Goal: Transaction & Acquisition: Purchase product/service

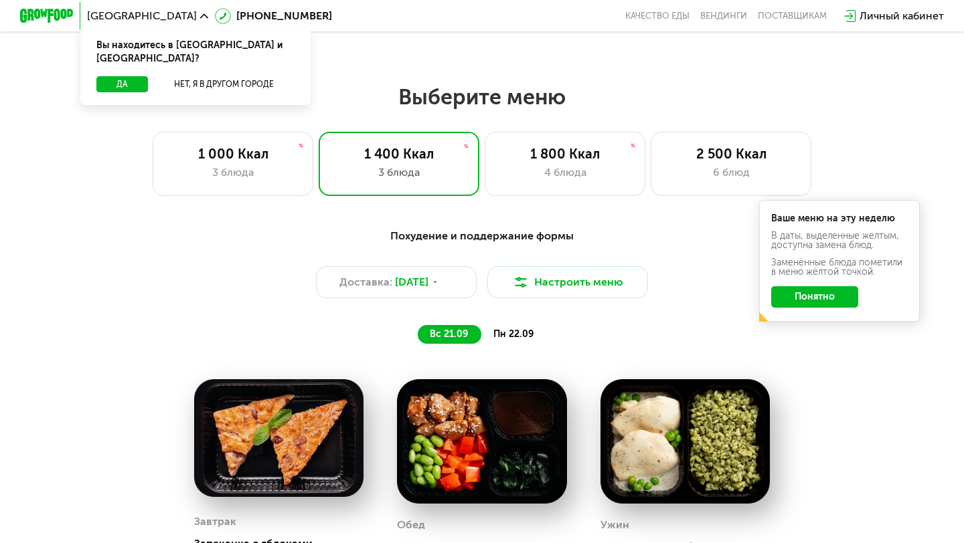
scroll to position [802, 0]
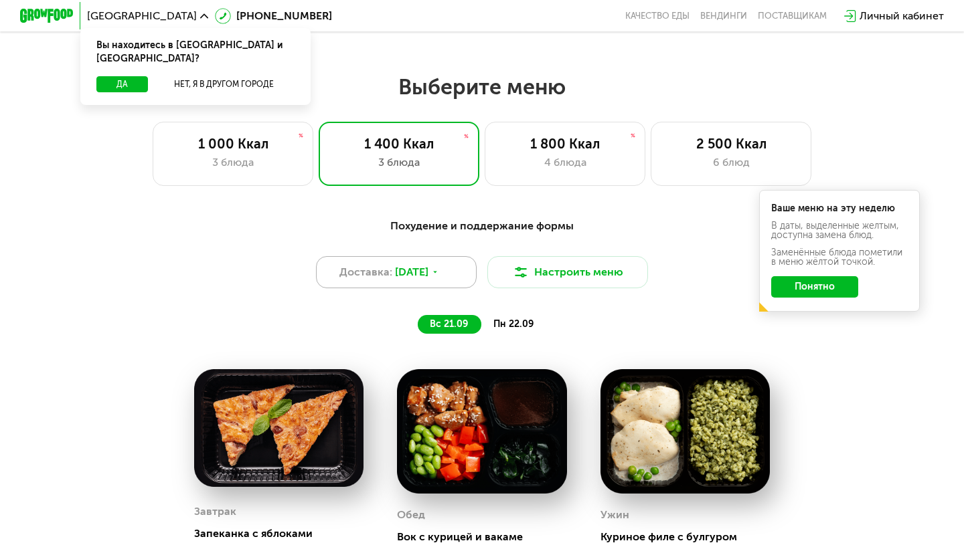
click at [428, 268] on span "[DATE]" at bounding box center [411, 272] width 33 height 16
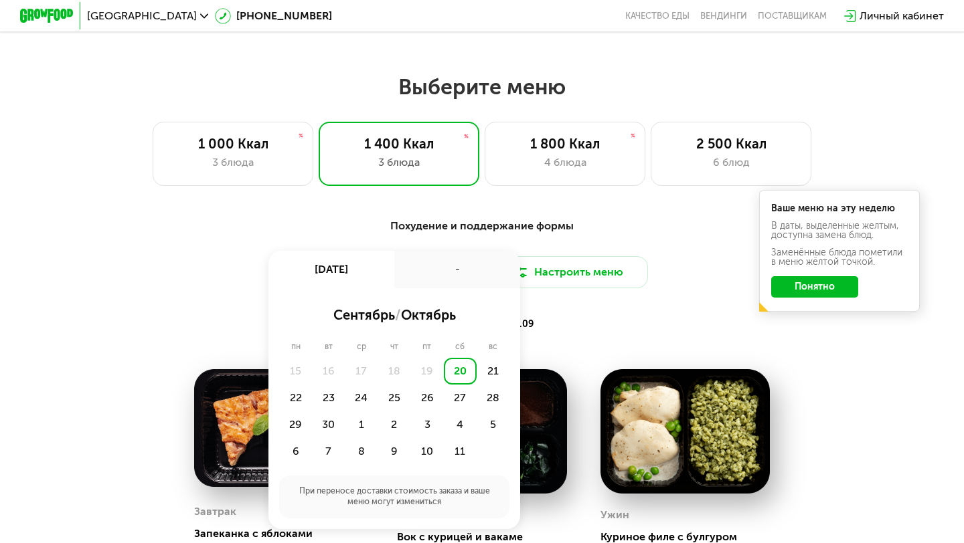
click at [631, 221] on div "Похудение и поддержание формы" at bounding box center [482, 226] width 792 height 17
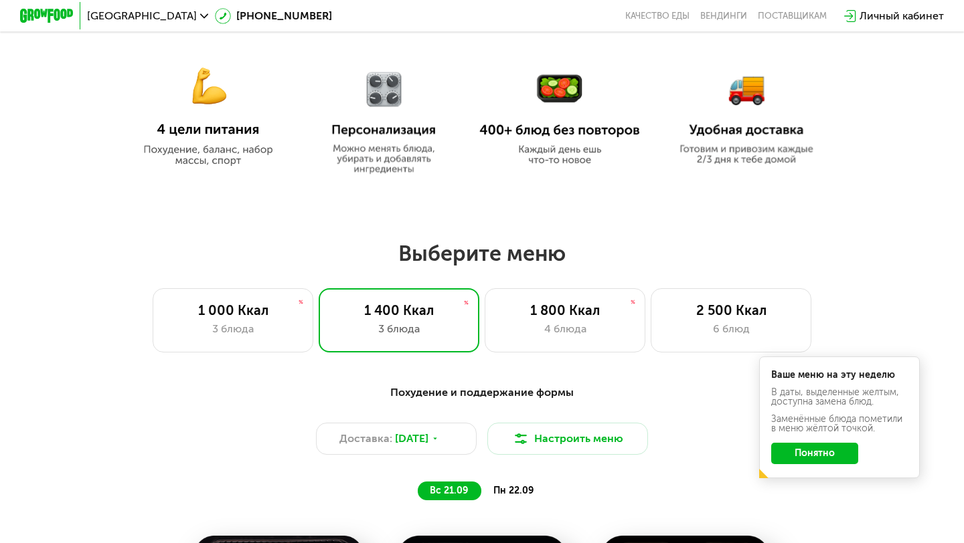
scroll to position [644, 0]
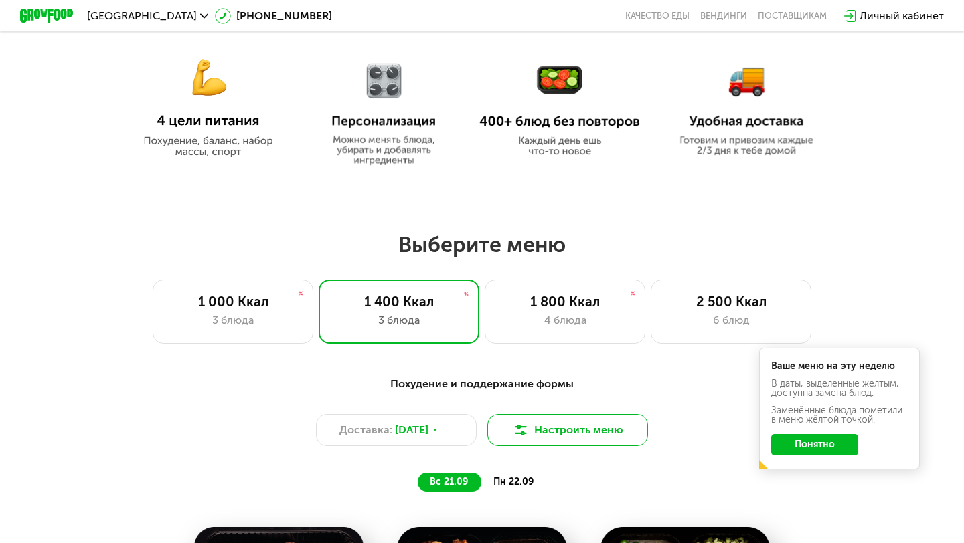
click at [569, 418] on button "Настроить меню" at bounding box center [567, 430] width 161 height 32
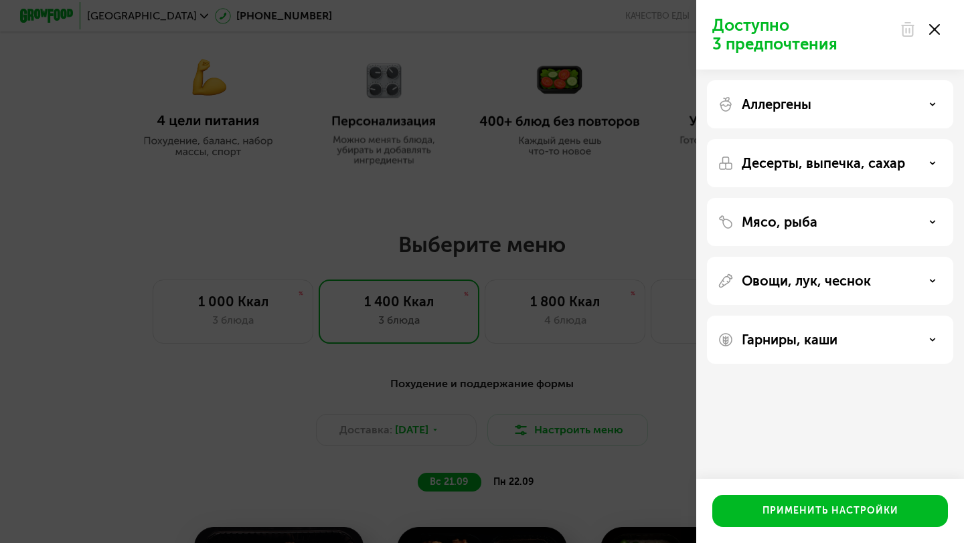
click at [569, 418] on div "Доступно 3 предпочтения Аллергены Десерты, выпечка, сахар Мясо, рыба Овощи, лук…" at bounding box center [482, 271] width 964 height 543
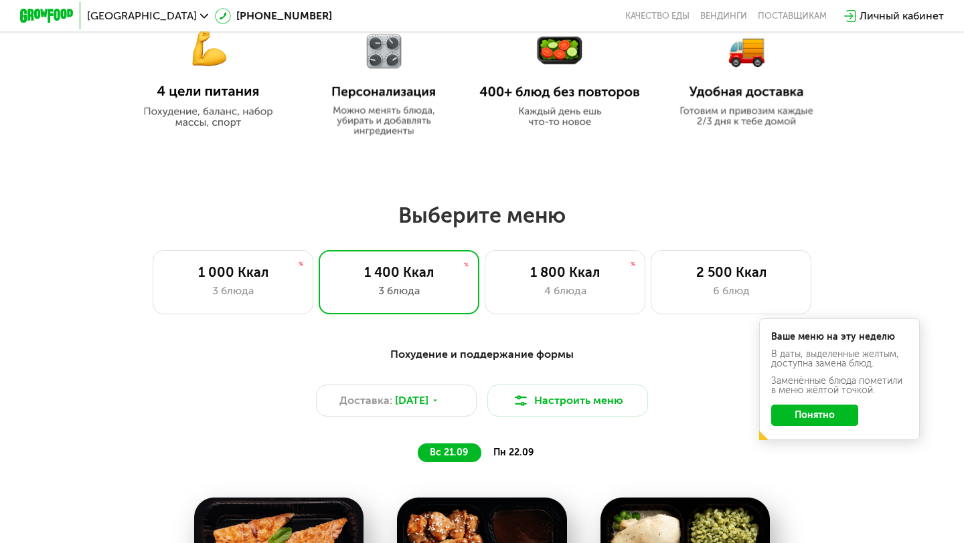
scroll to position [674, 0]
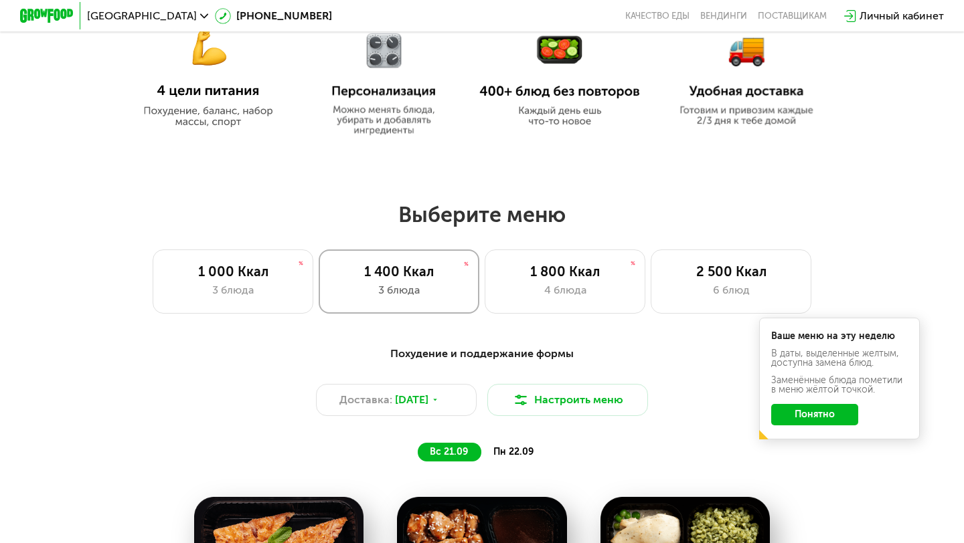
click at [435, 281] on div "1 400 Ккал 3 блюда" at bounding box center [399, 282] width 161 height 64
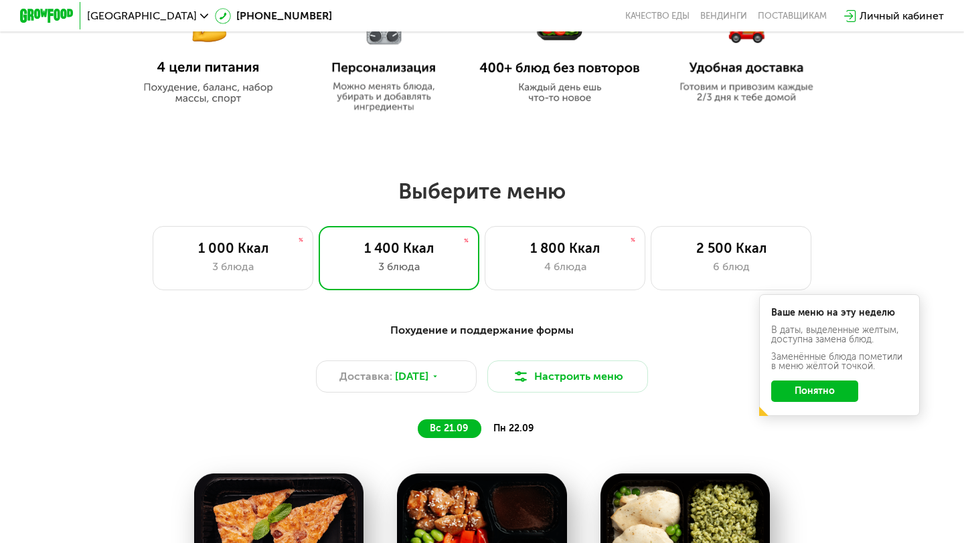
scroll to position [707, 0]
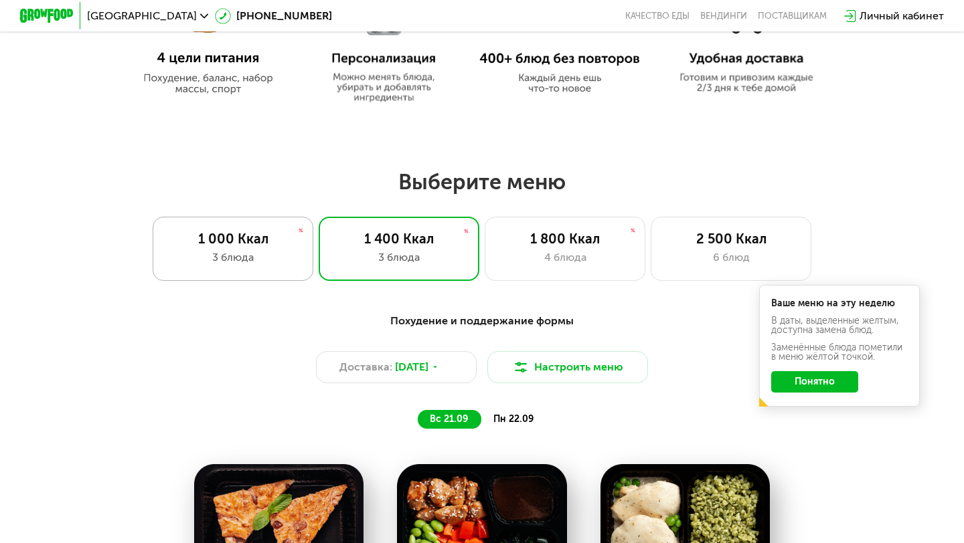
click at [277, 251] on div "3 блюда" at bounding box center [233, 258] width 133 height 16
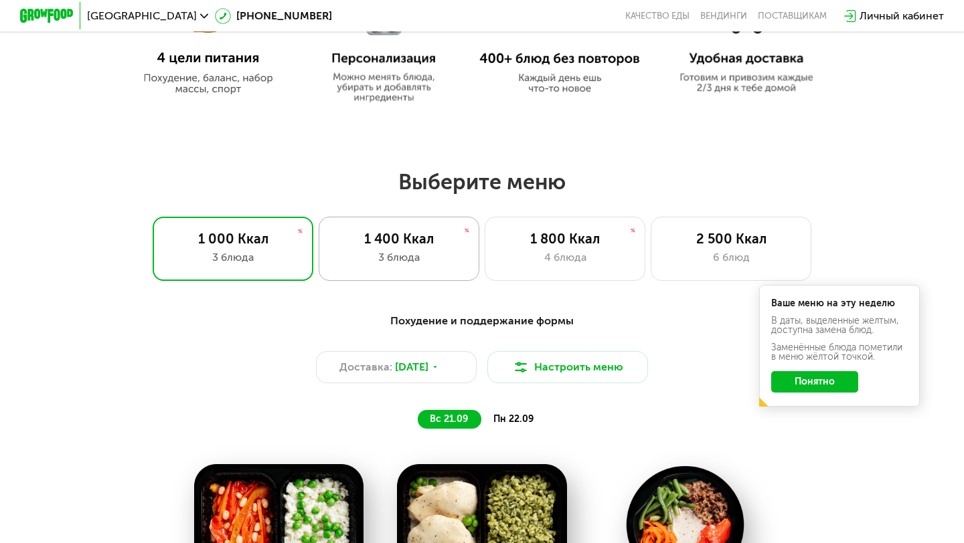
click at [430, 243] on div "1 400 Ккал" at bounding box center [399, 239] width 133 height 16
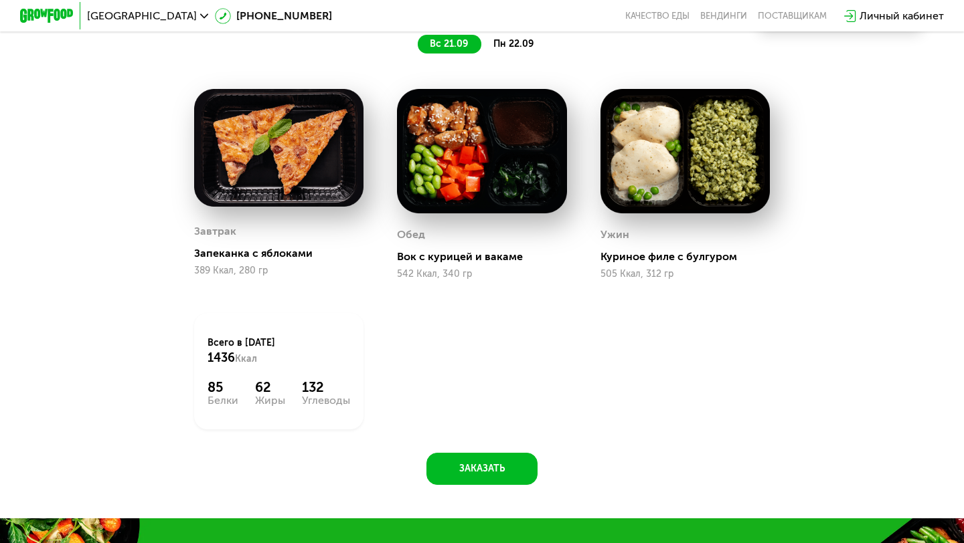
scroll to position [1037, 0]
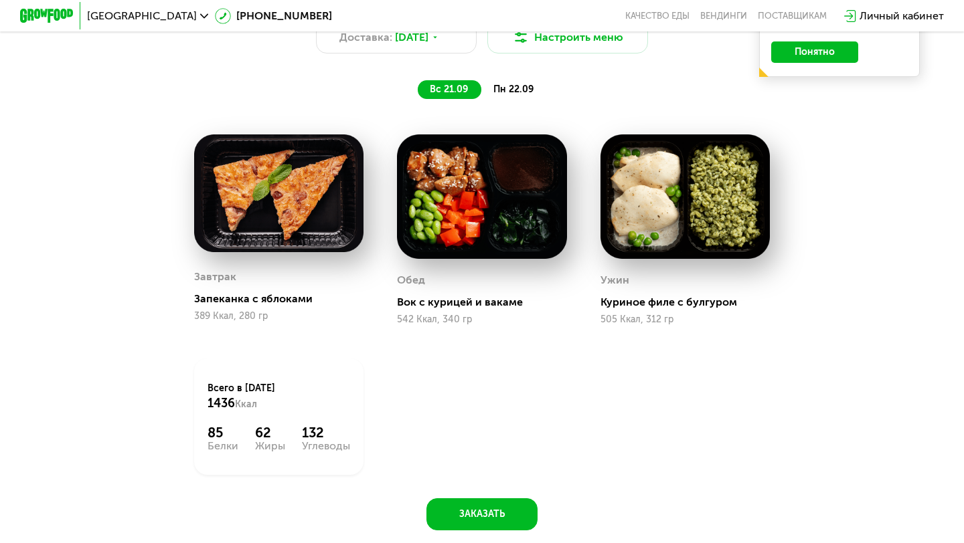
click at [518, 87] on span "пн 22.09" at bounding box center [513, 89] width 40 height 11
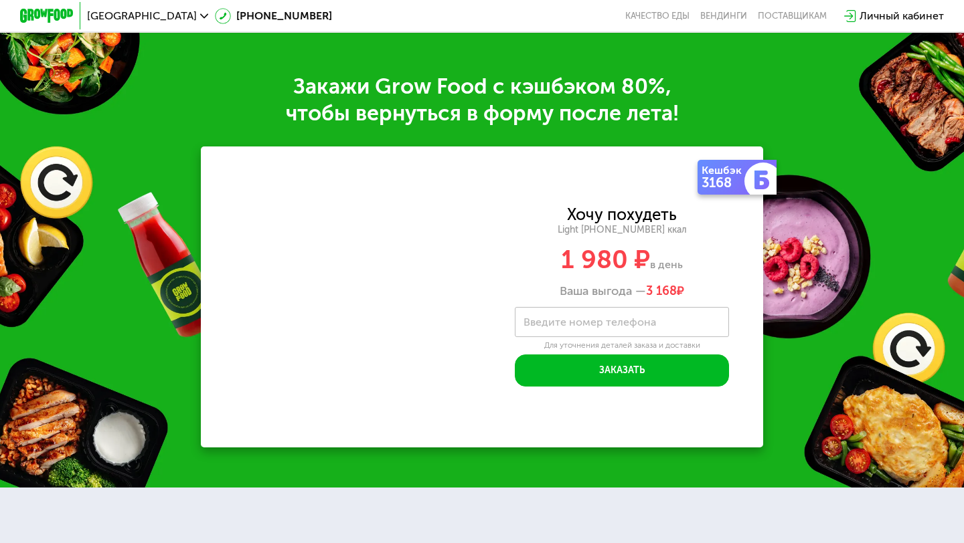
scroll to position [1570, 0]
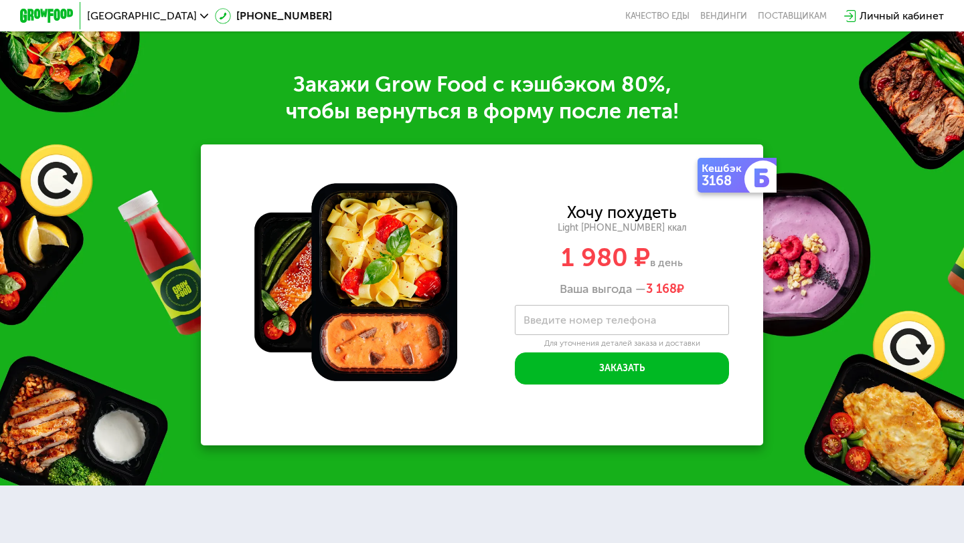
click at [737, 181] on div "3168" at bounding box center [724, 180] width 46 height 13
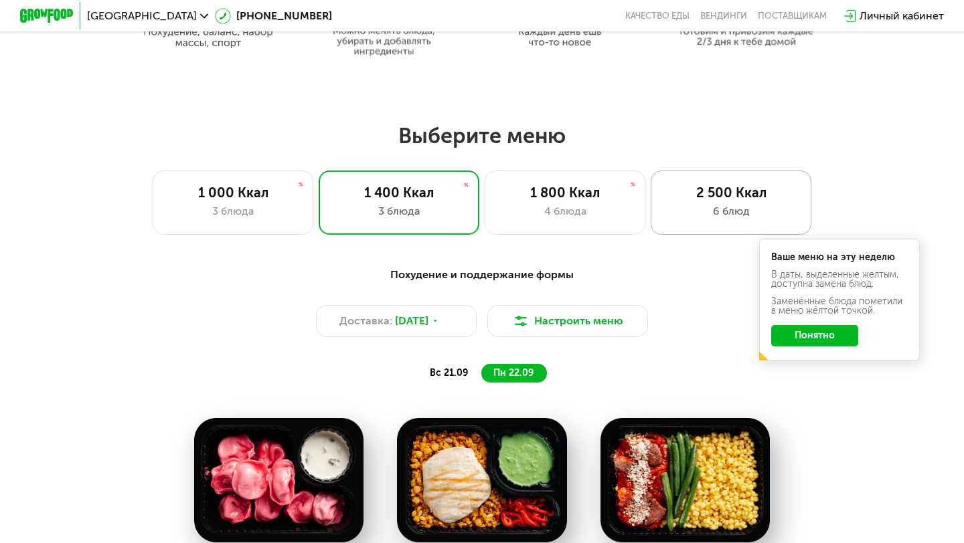
scroll to position [757, 0]
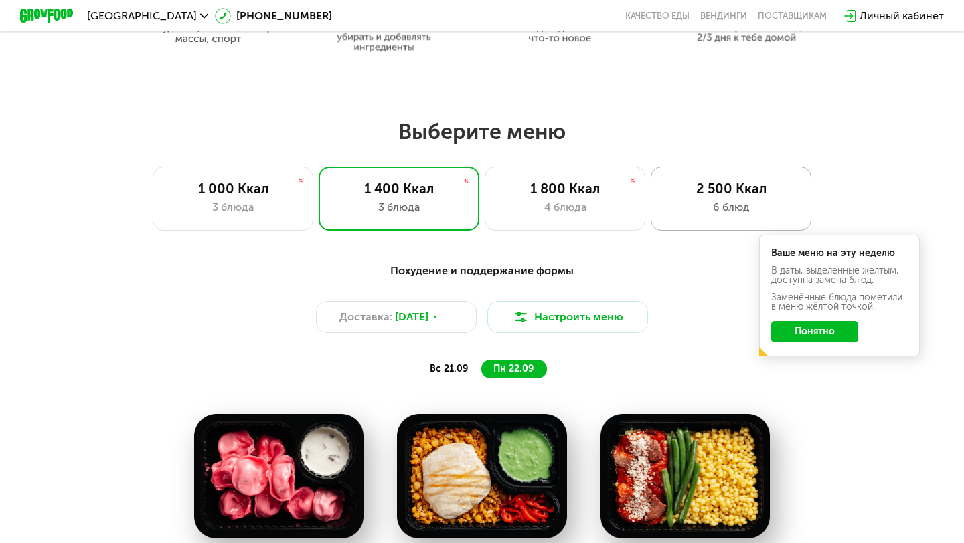
click at [717, 189] on div "2 500 Ккал" at bounding box center [731, 189] width 133 height 16
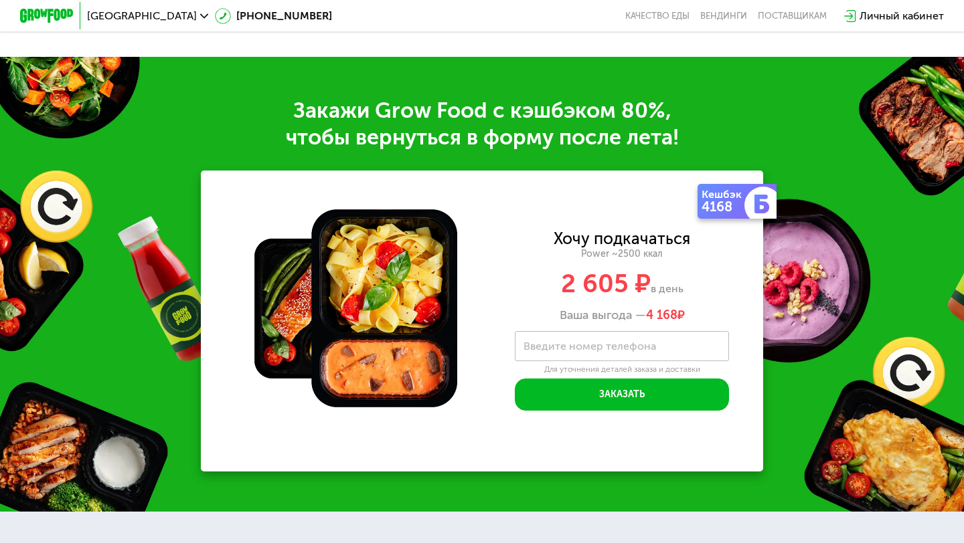
scroll to position [1633, 0]
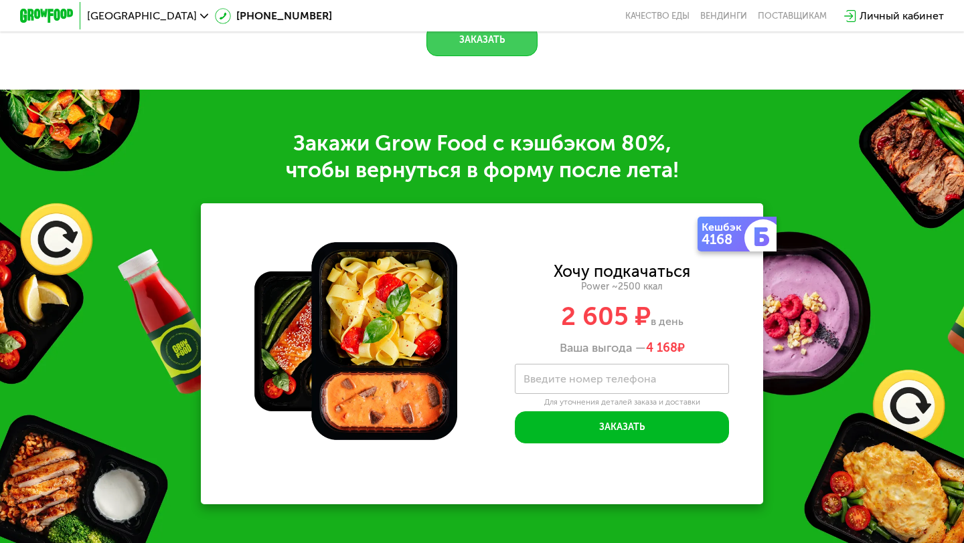
click at [489, 56] on button "Заказать" at bounding box center [481, 40] width 111 height 32
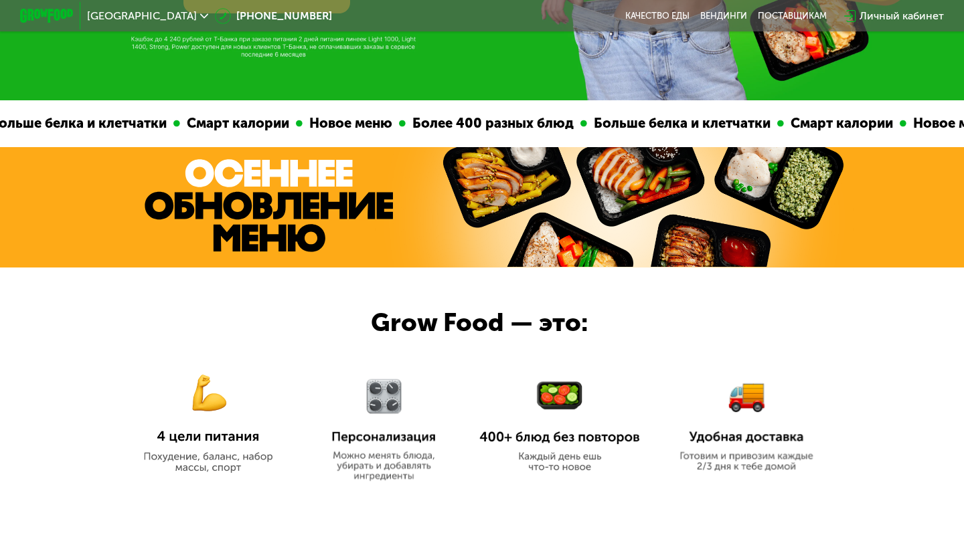
scroll to position [321, 0]
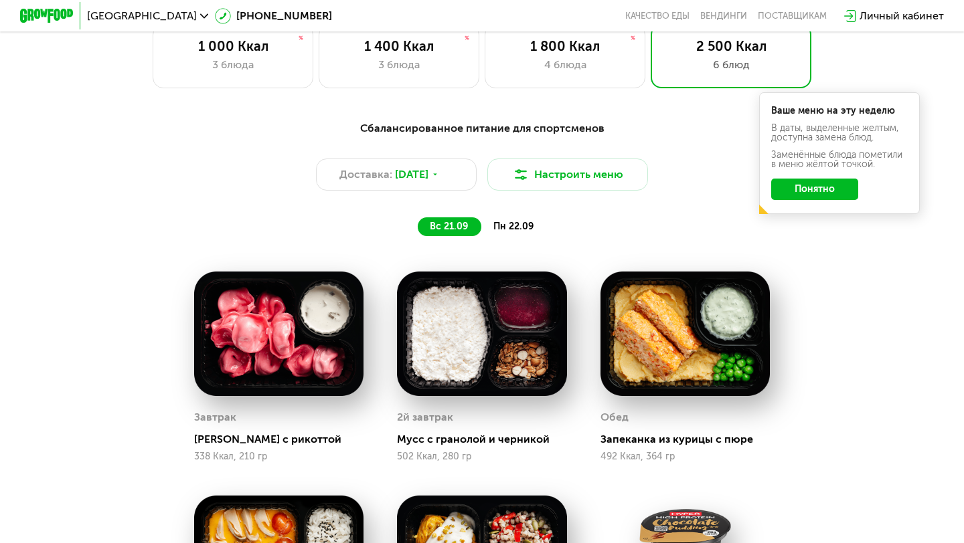
scroll to position [892, 0]
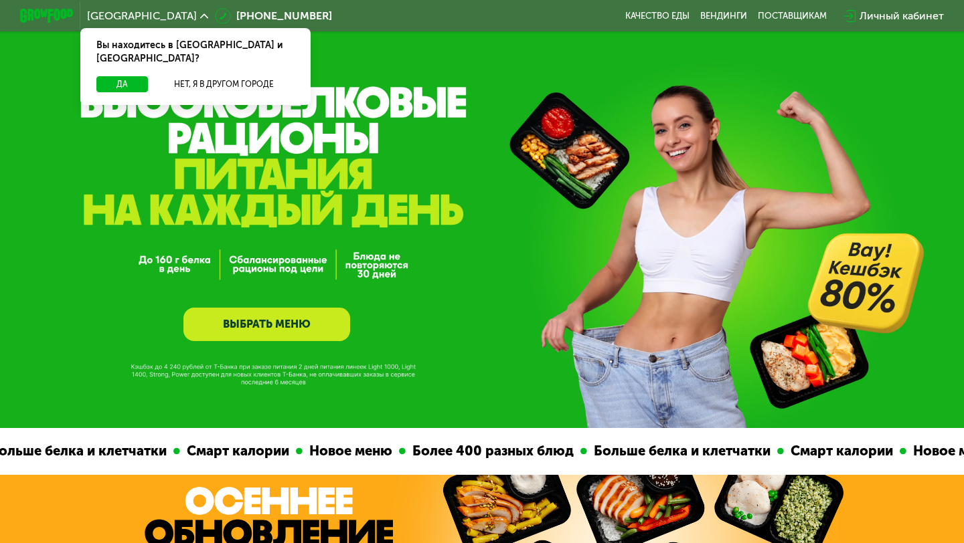
click at [326, 315] on link "ВЫБРАТЬ МЕНЮ" at bounding box center [266, 324] width 167 height 33
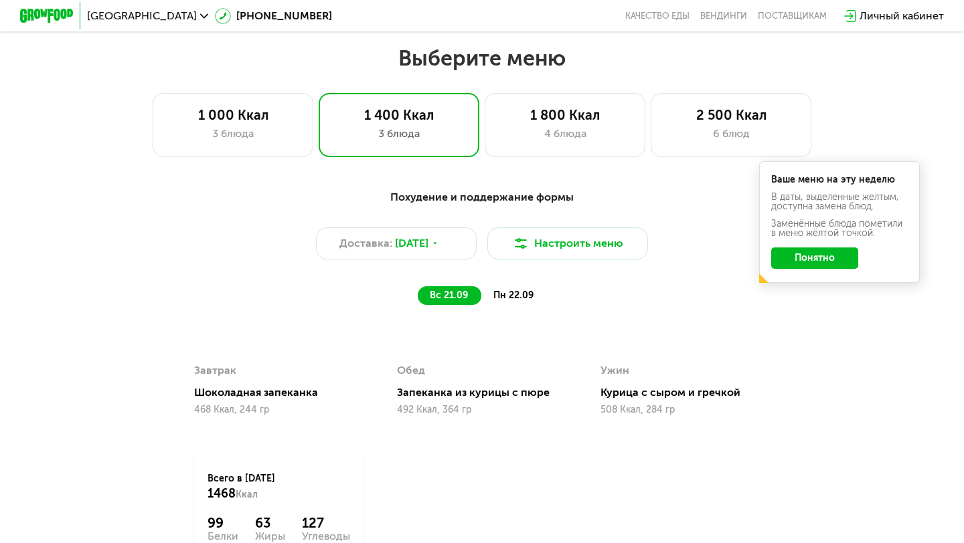
scroll to position [844, 0]
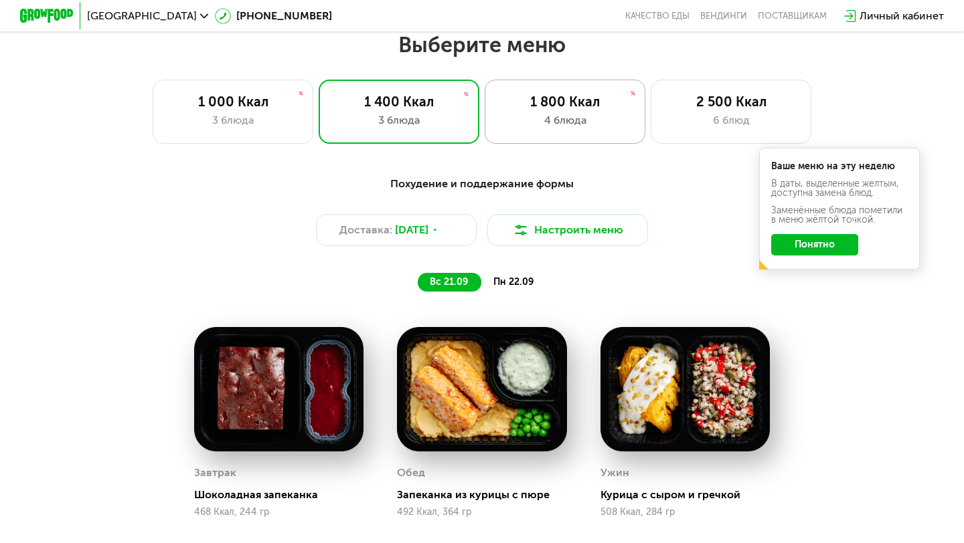
click at [553, 136] on div "1 800 Ккал 4 блюда" at bounding box center [565, 112] width 161 height 64
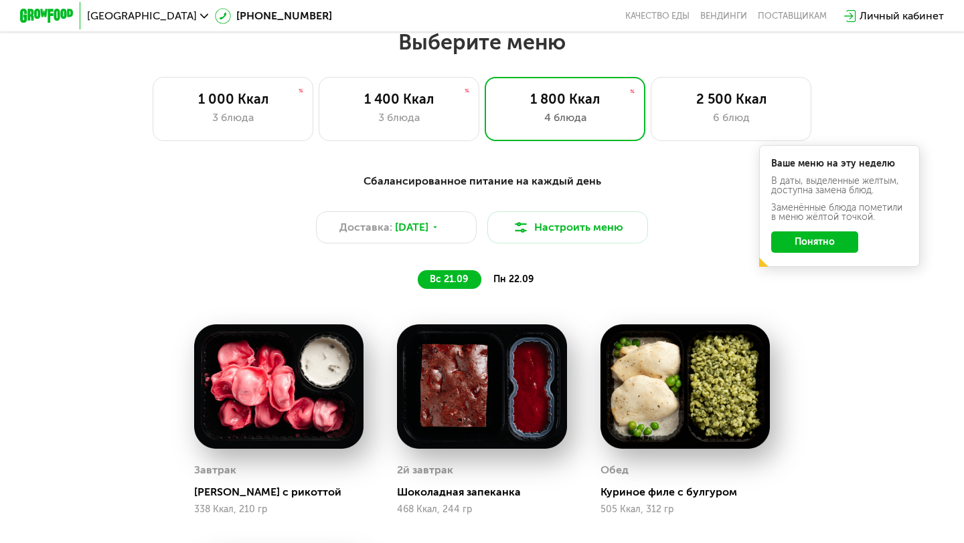
scroll to position [845, 0]
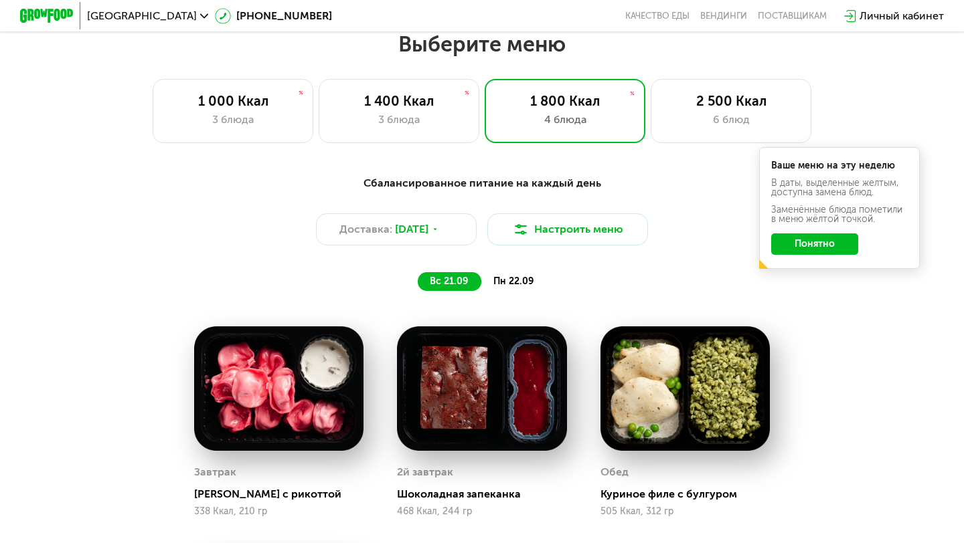
click at [517, 272] on div "пн 22.09" at bounding box center [514, 281] width 66 height 19
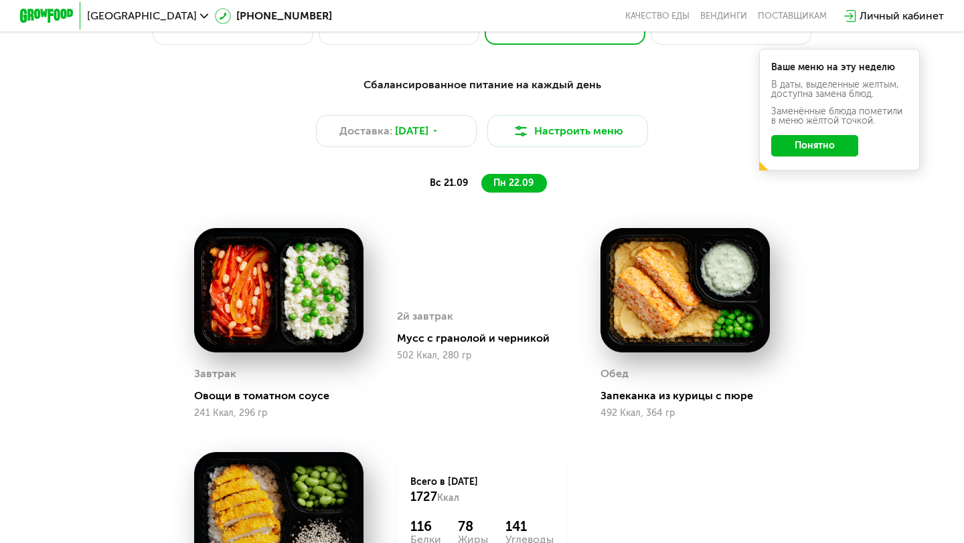
scroll to position [880, 0]
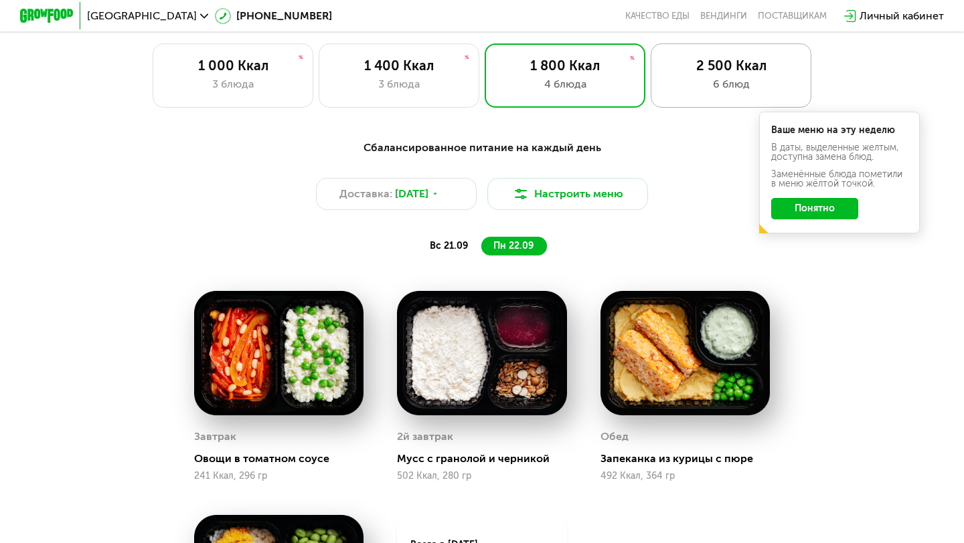
click at [709, 104] on div "2 500 Ккал 6 блюд" at bounding box center [730, 76] width 161 height 64
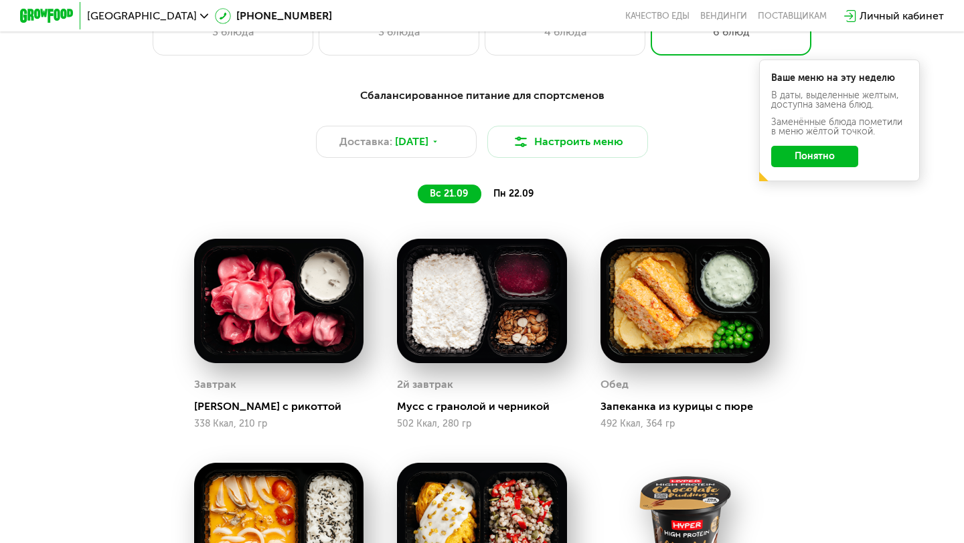
click at [517, 197] on span "пн 22.09" at bounding box center [513, 193] width 40 height 11
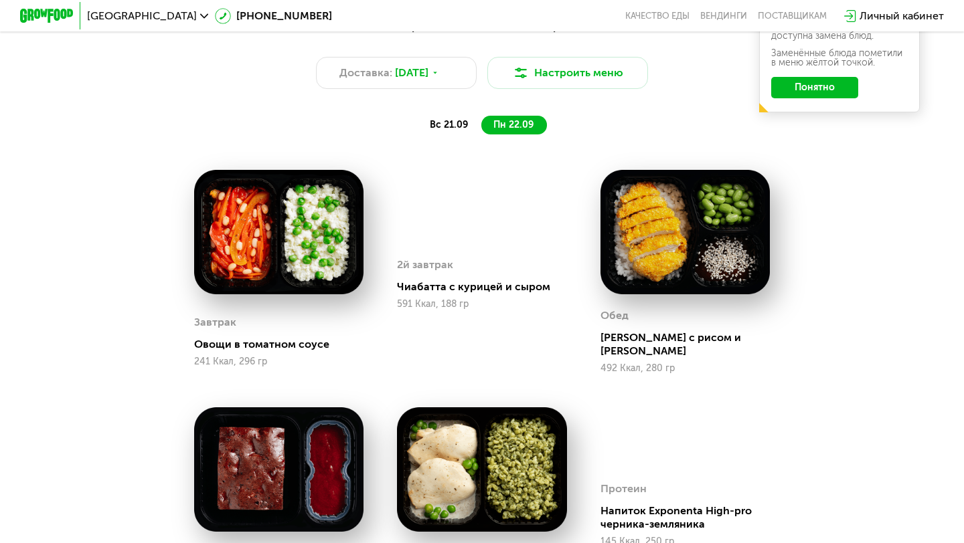
scroll to position [959, 0]
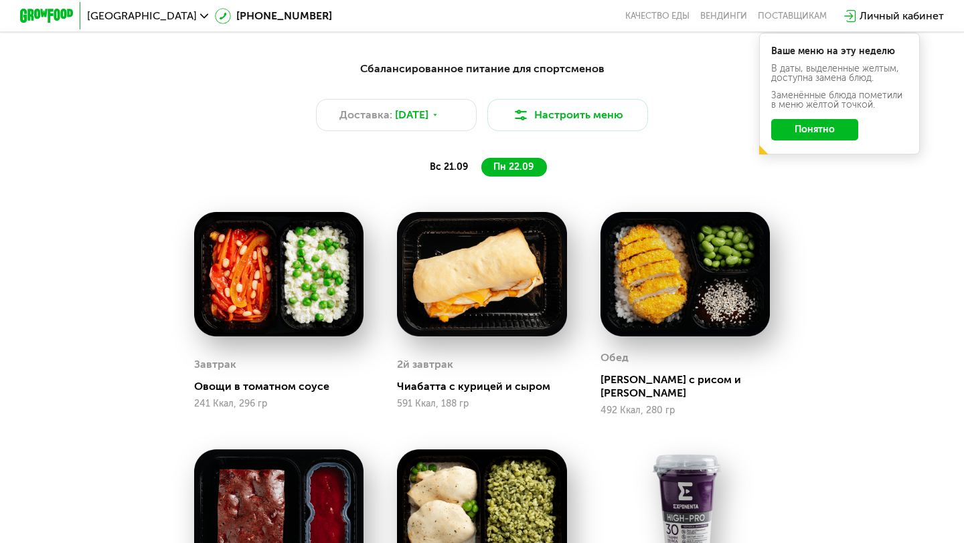
click at [451, 164] on span "вс 21.09" at bounding box center [449, 166] width 38 height 11
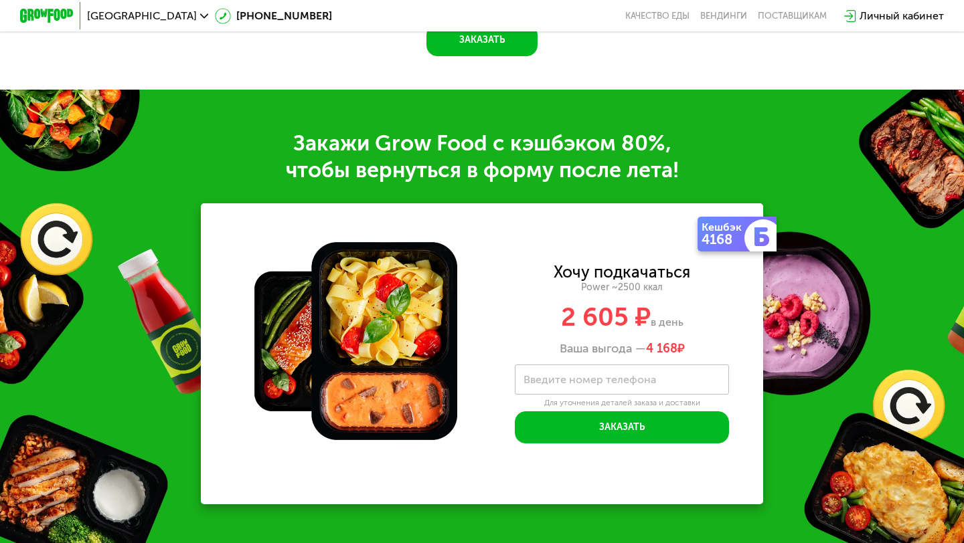
scroll to position [1796, 0]
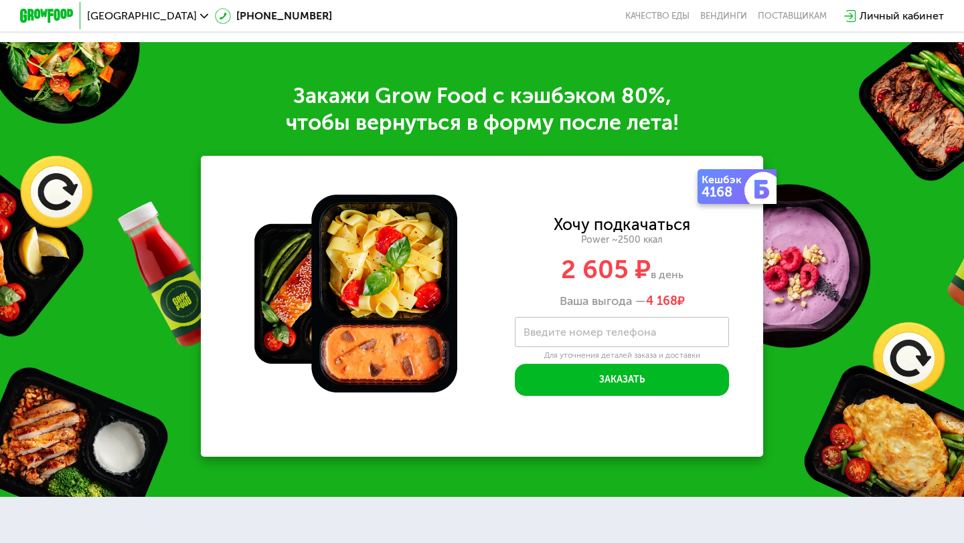
click at [548, 333] on label "Введите номер телефона" at bounding box center [589, 332] width 133 height 7
click at [548, 333] on input "Введите номер телефона" at bounding box center [622, 332] width 214 height 30
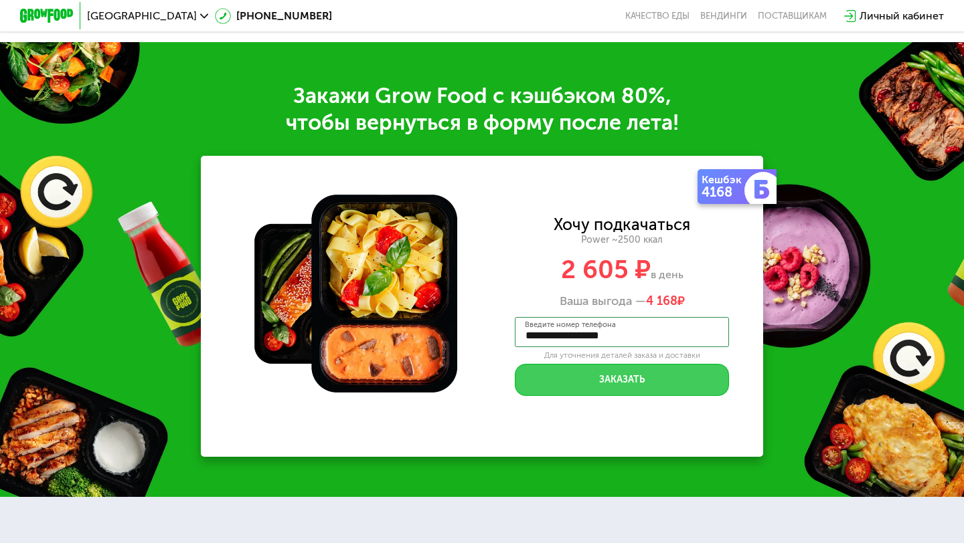
type input "**********"
click at [591, 375] on button "Заказать" at bounding box center [622, 380] width 214 height 32
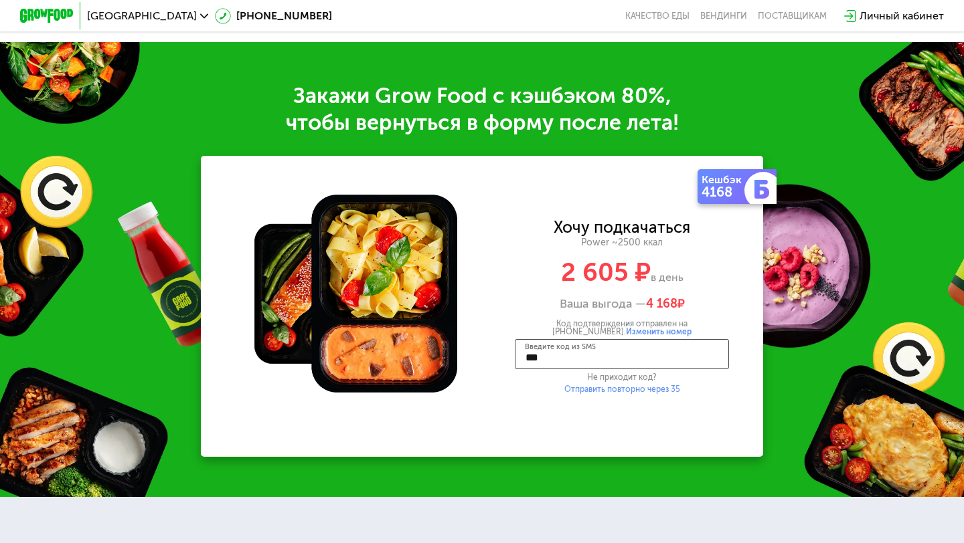
type input "****"
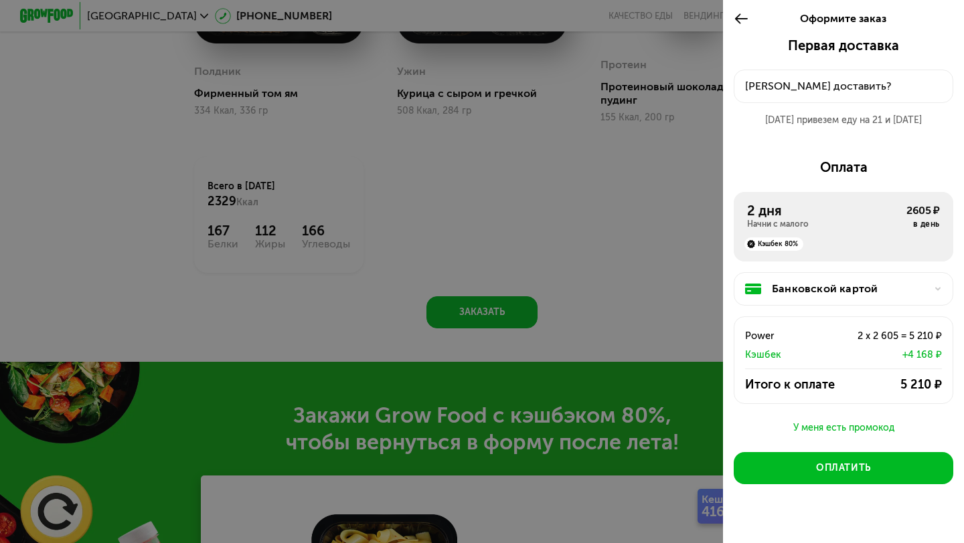
scroll to position [1474, 0]
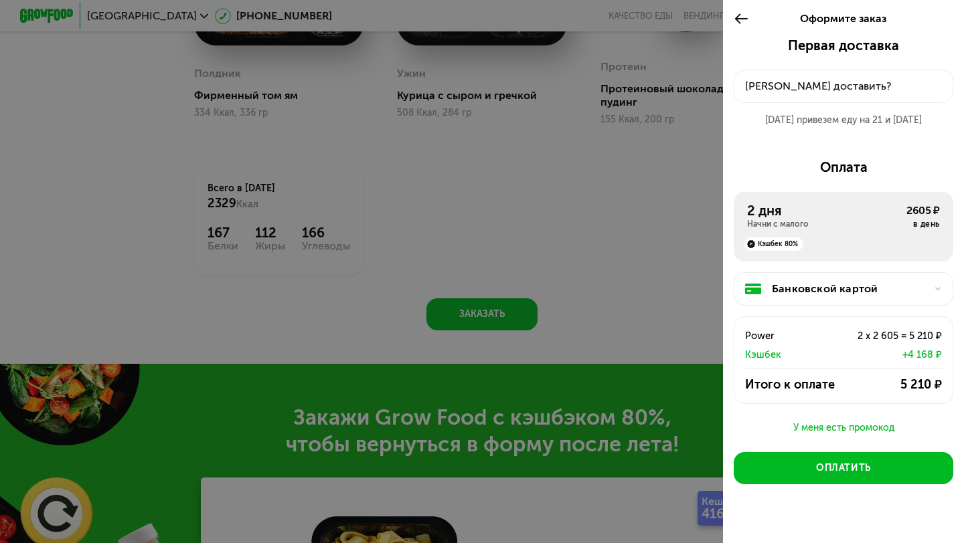
click at [580, 242] on div at bounding box center [482, 271] width 964 height 543
click at [742, 20] on icon at bounding box center [740, 19] width 15 height 16
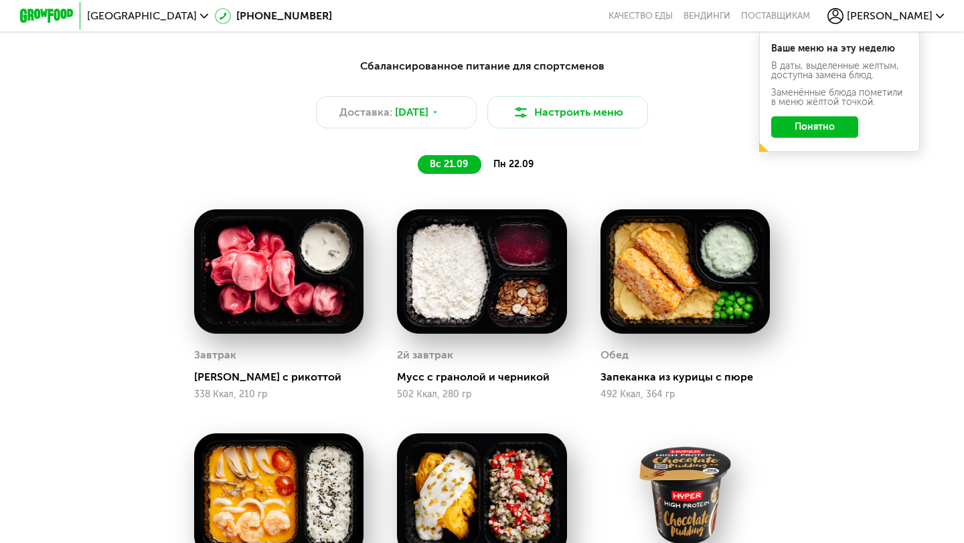
scroll to position [883, 0]
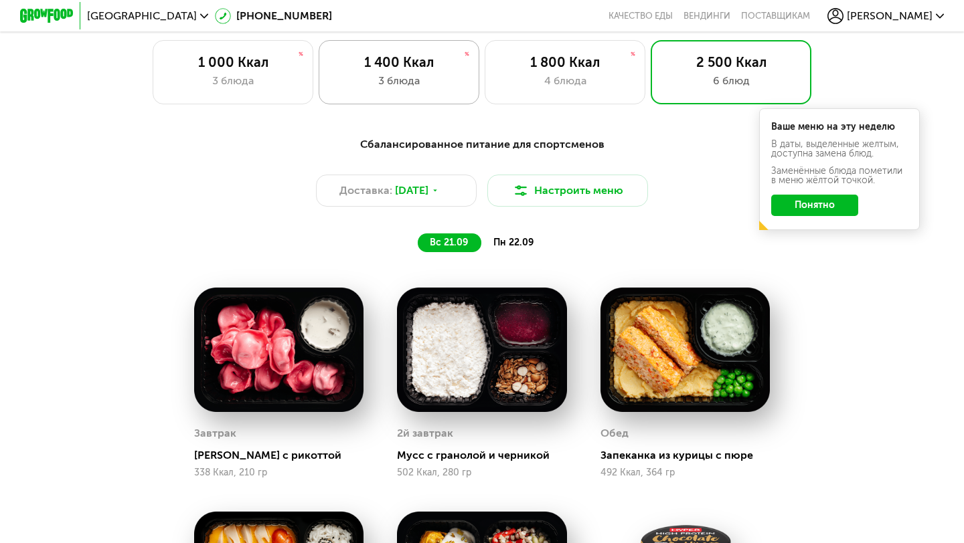
click at [373, 60] on div "1 400 Ккал" at bounding box center [399, 62] width 133 height 16
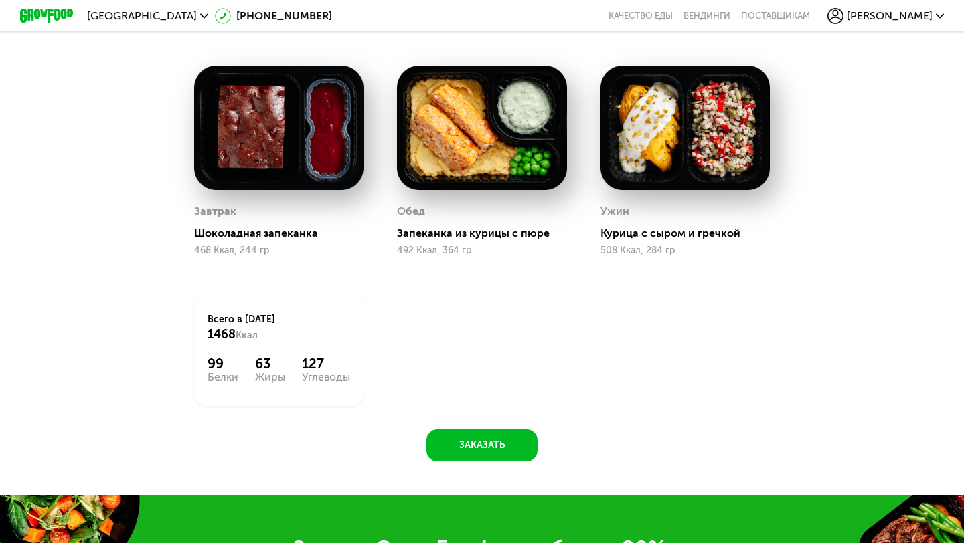
scroll to position [1108, 0]
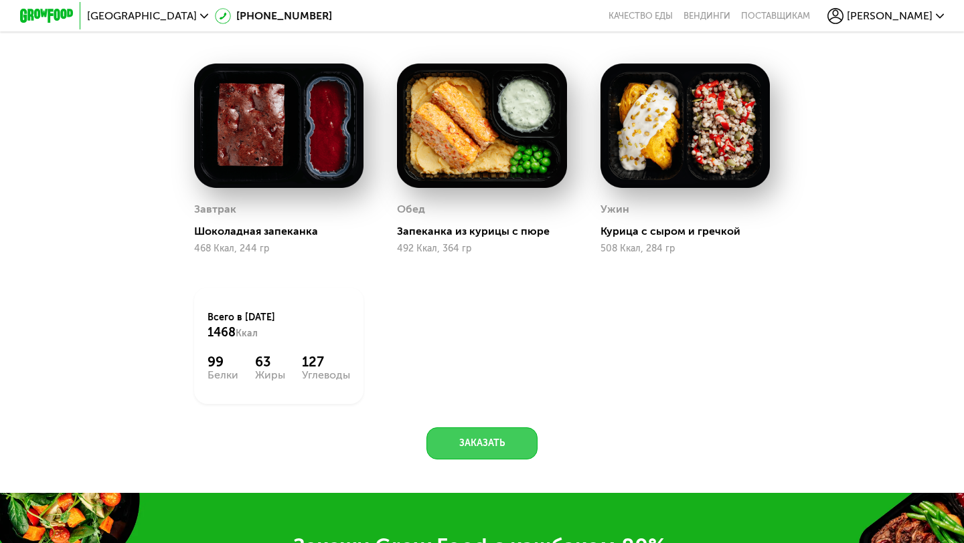
click at [481, 436] on button "Заказать" at bounding box center [481, 444] width 111 height 32
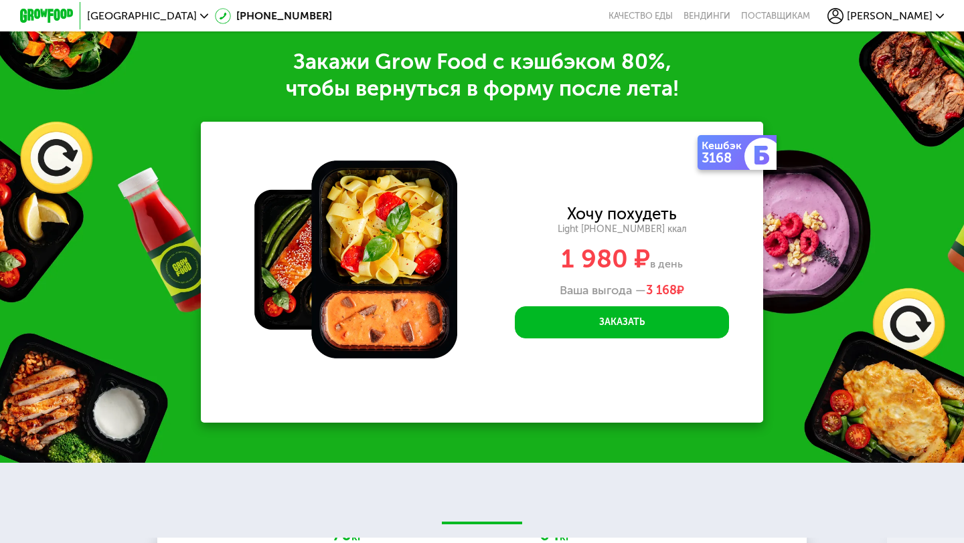
scroll to position [1600, 0]
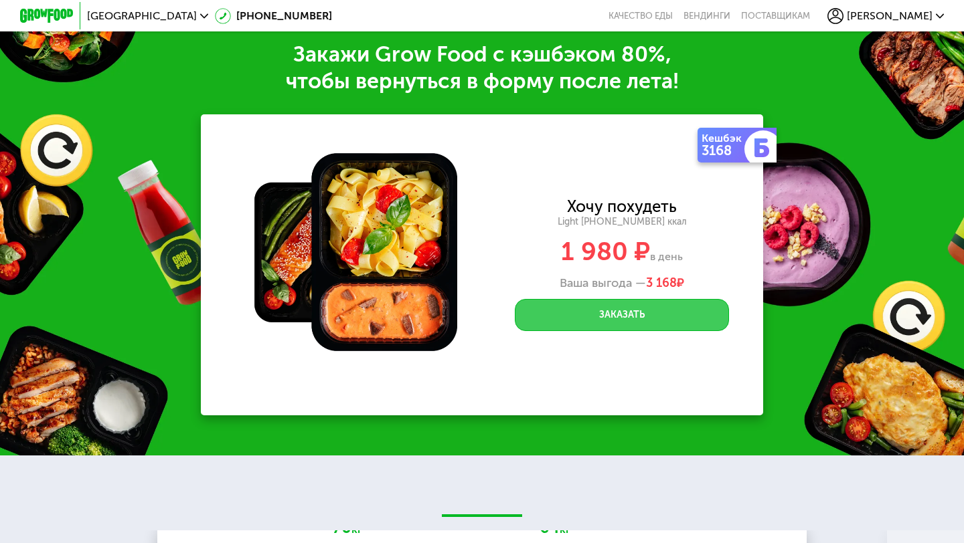
click at [571, 311] on button "Заказать" at bounding box center [622, 315] width 214 height 32
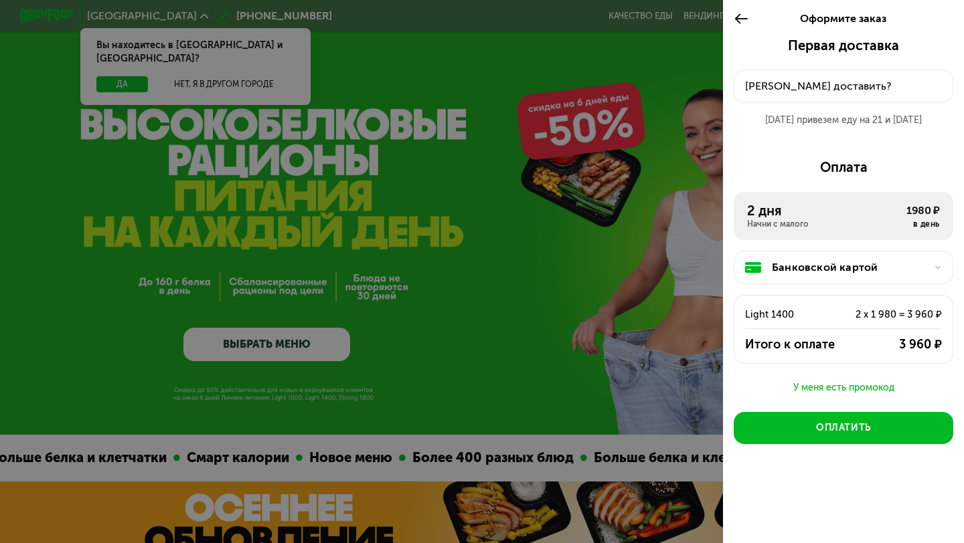
click at [733, 13] on icon at bounding box center [740, 19] width 15 height 16
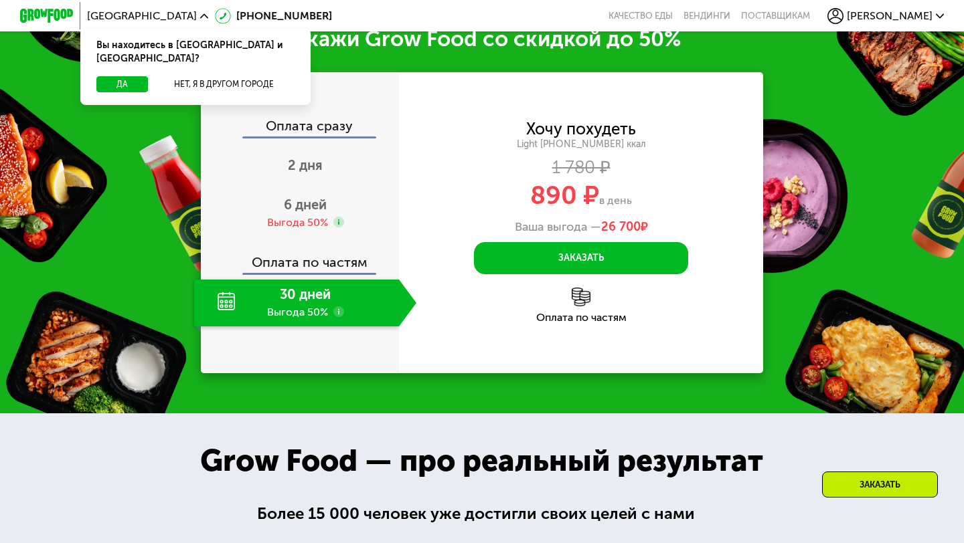
scroll to position [1502, 0]
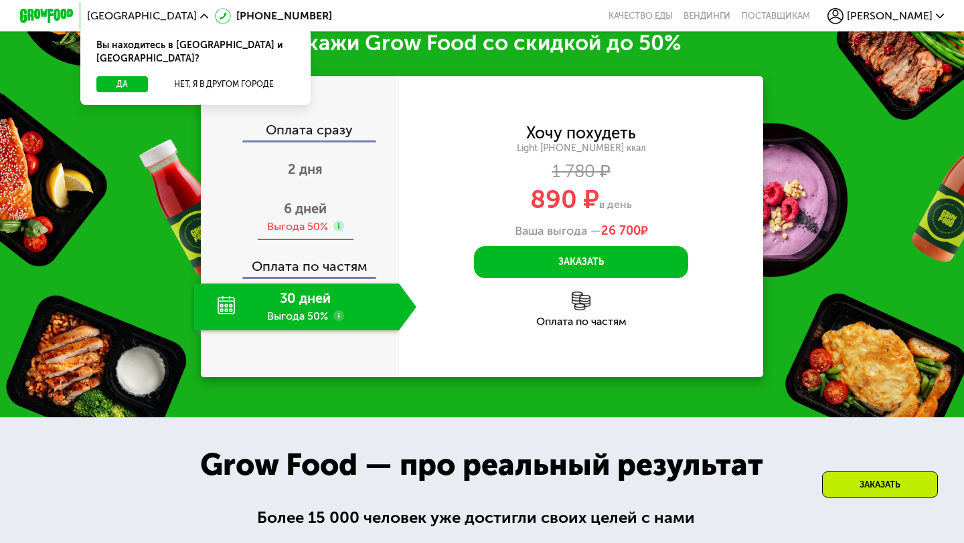
click at [320, 234] on div "Выгода 50%" at bounding box center [297, 227] width 61 height 15
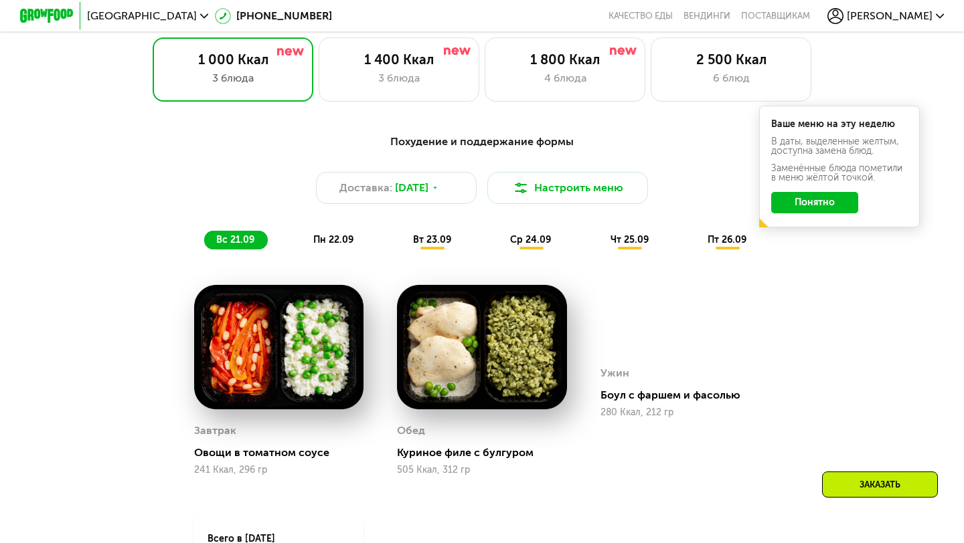
scroll to position [896, 0]
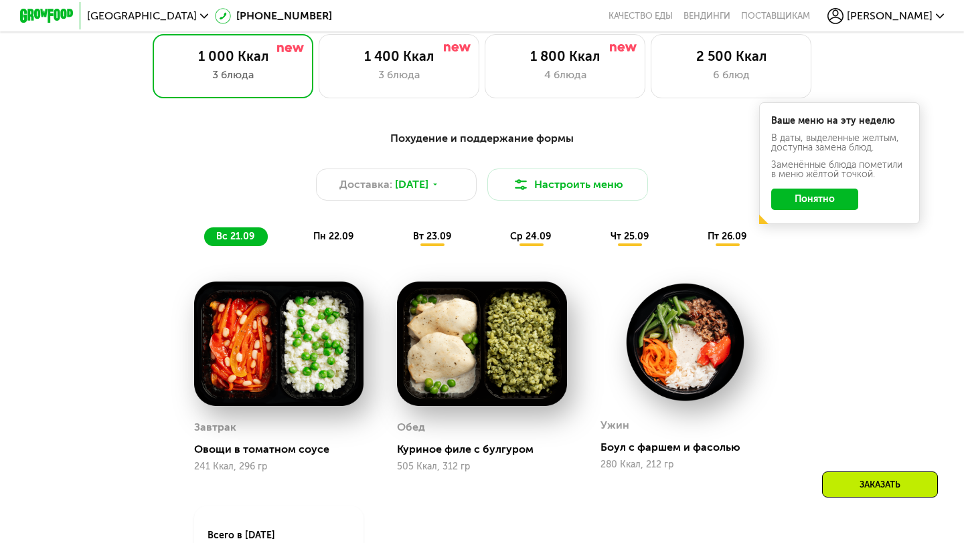
click at [420, 232] on span "вт 23.09" at bounding box center [432, 236] width 38 height 11
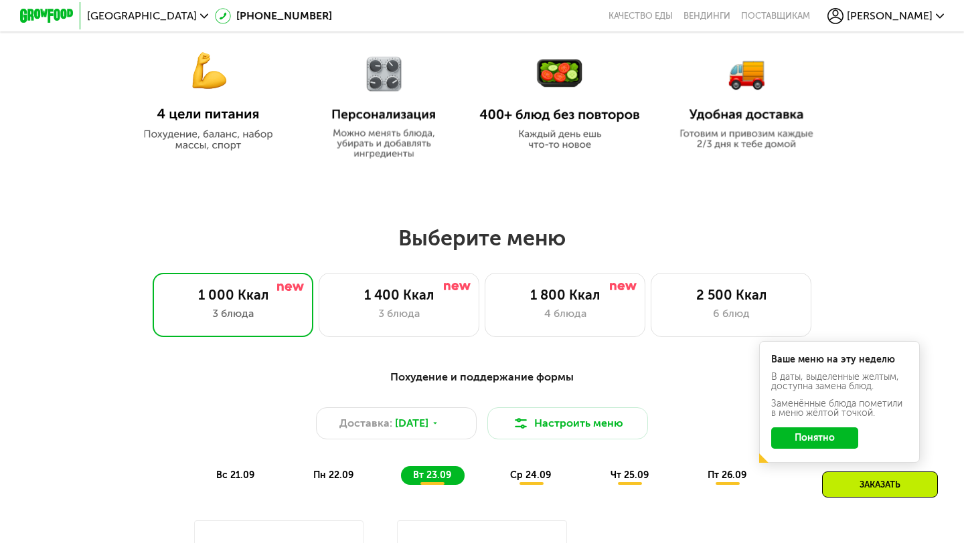
scroll to position [634, 0]
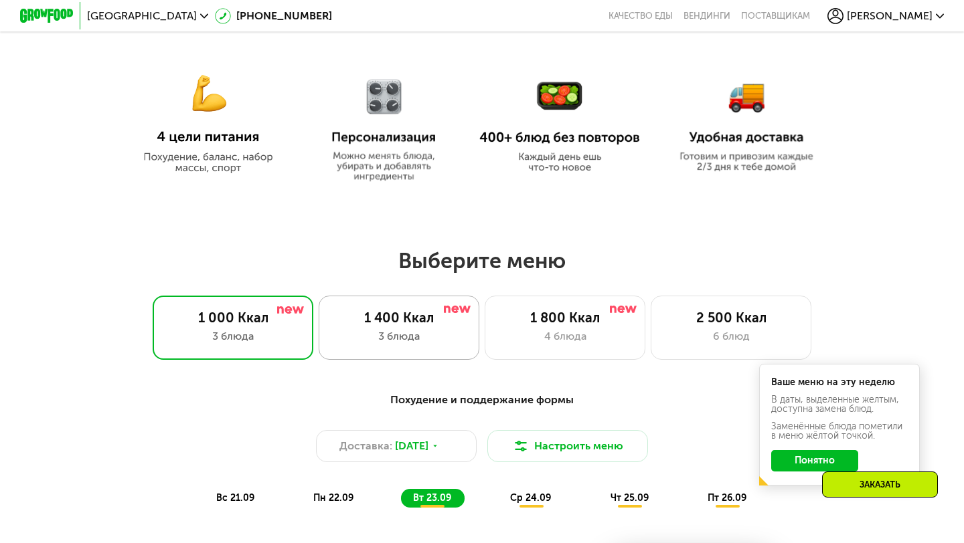
click at [439, 327] on div "1 400 Ккал 3 блюда" at bounding box center [399, 328] width 161 height 64
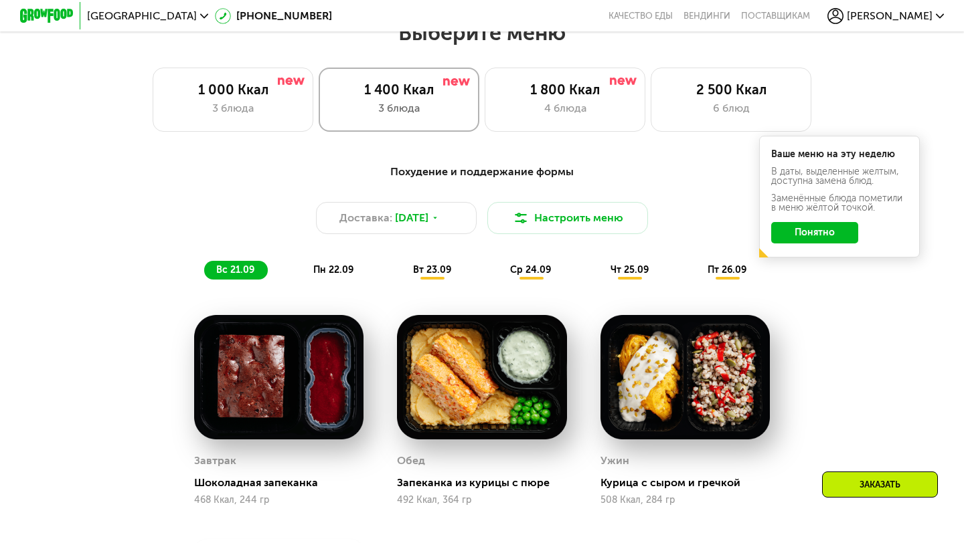
scroll to position [869, 0]
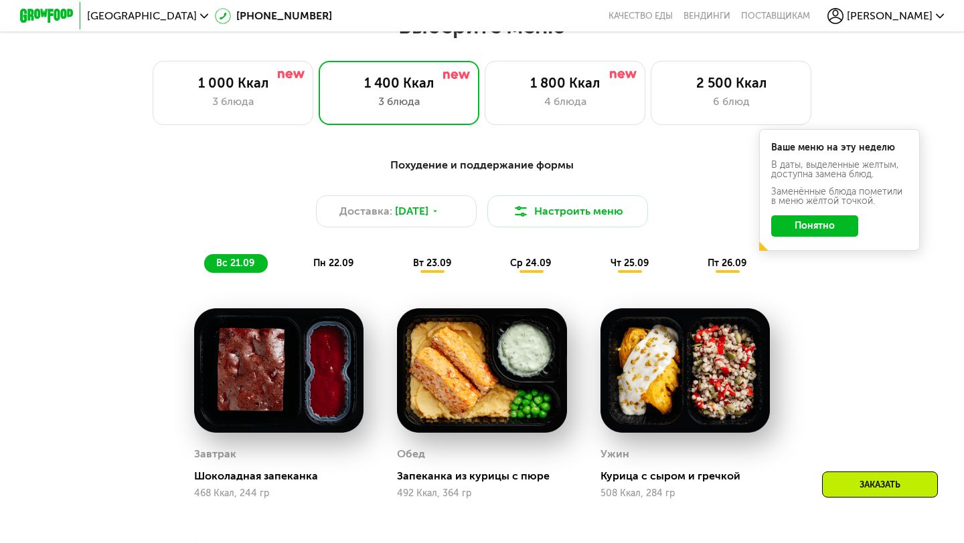
click at [432, 254] on div "вт 23.09" at bounding box center [433, 263] width 64 height 19
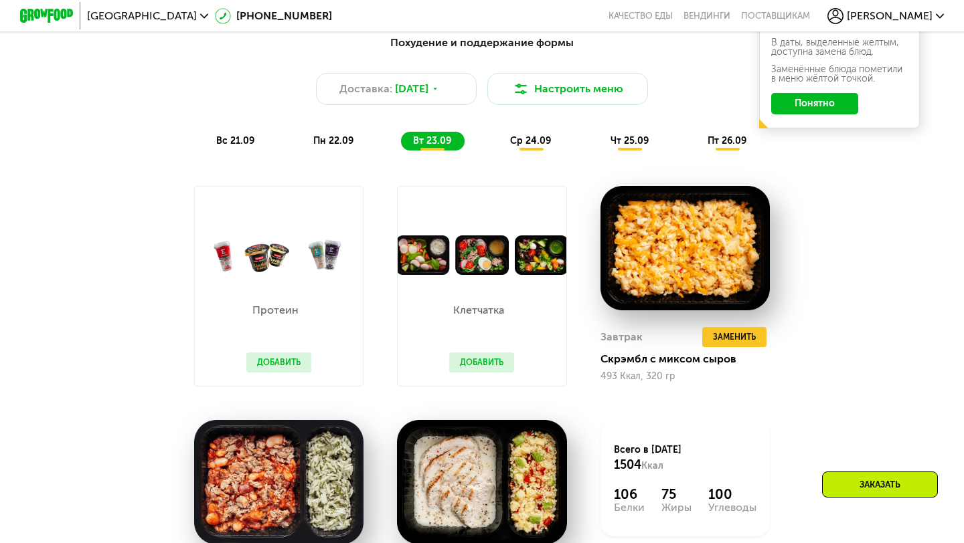
scroll to position [986, 0]
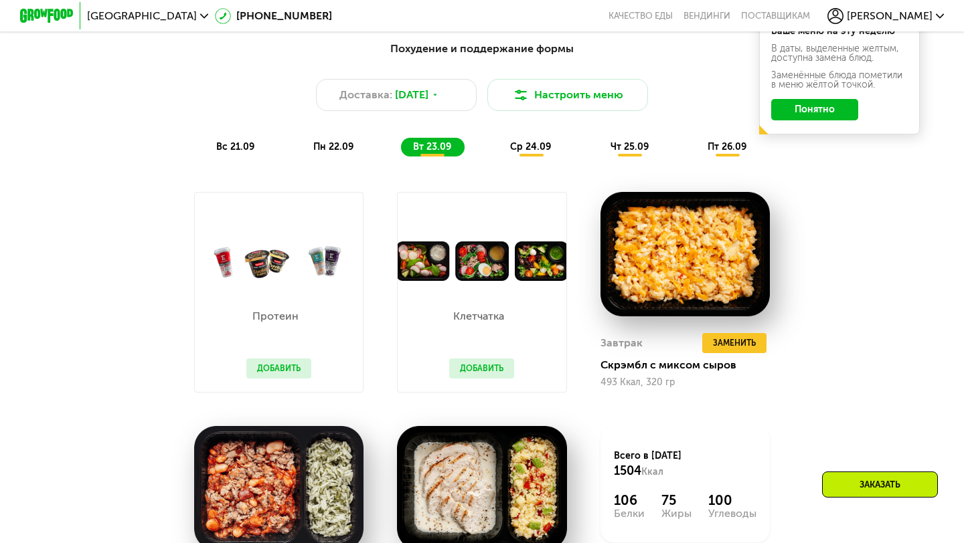
click at [515, 145] on span "ср 24.09" at bounding box center [530, 146] width 41 height 11
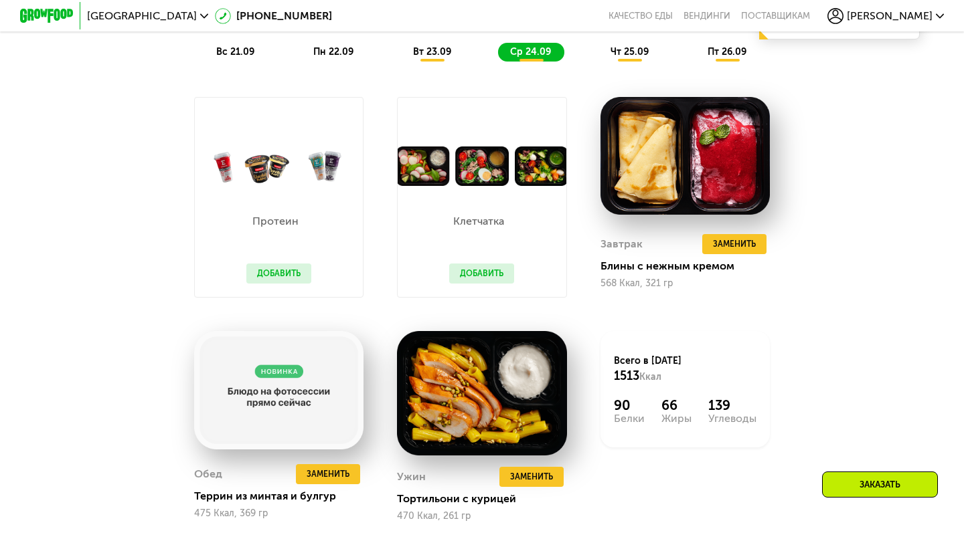
scroll to position [1085, 0]
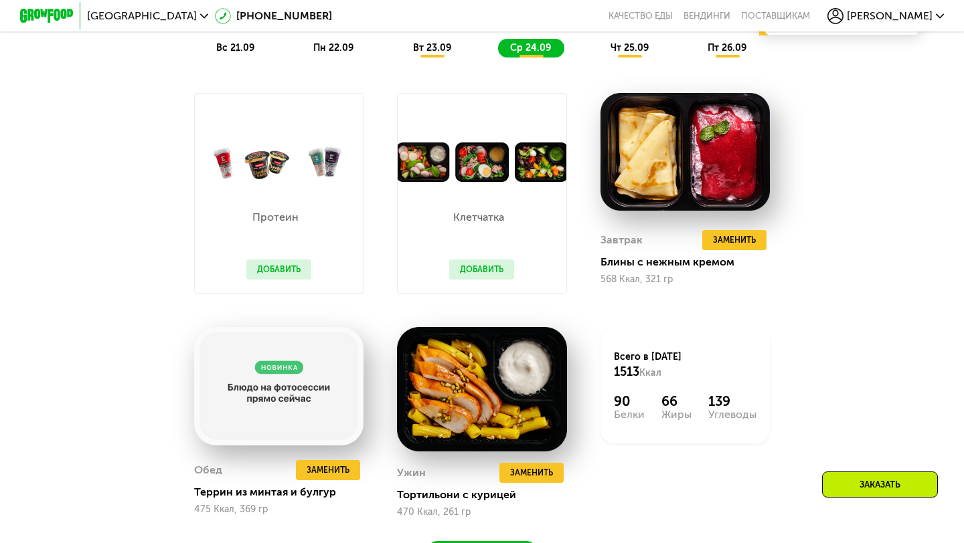
click at [620, 52] on span "чт 25.09" at bounding box center [629, 47] width 38 height 11
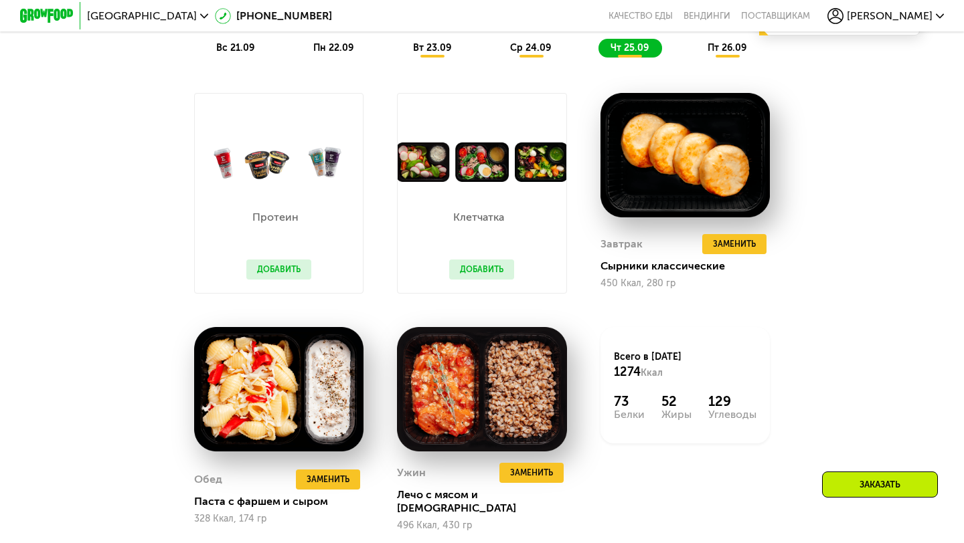
click at [711, 52] on span "пт 26.09" at bounding box center [726, 47] width 39 height 11
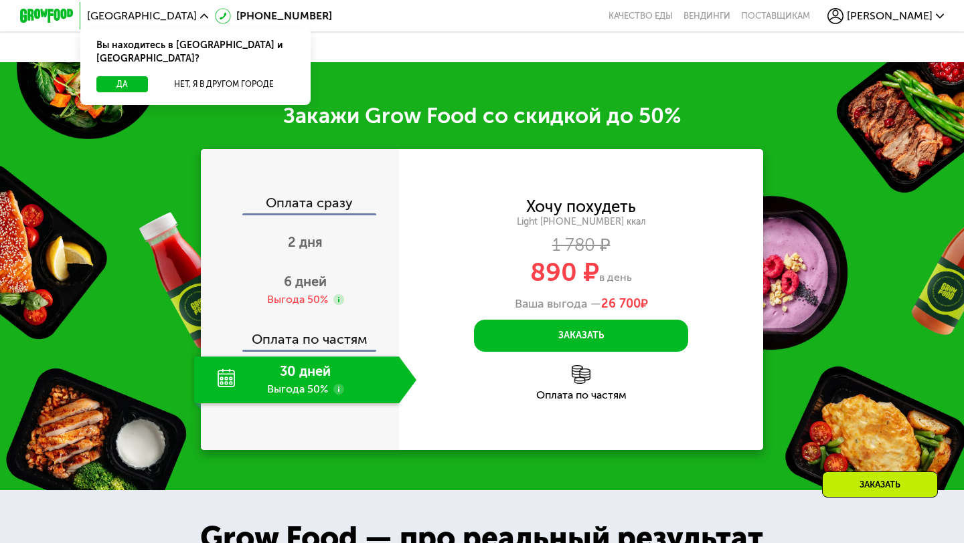
scroll to position [1543, 0]
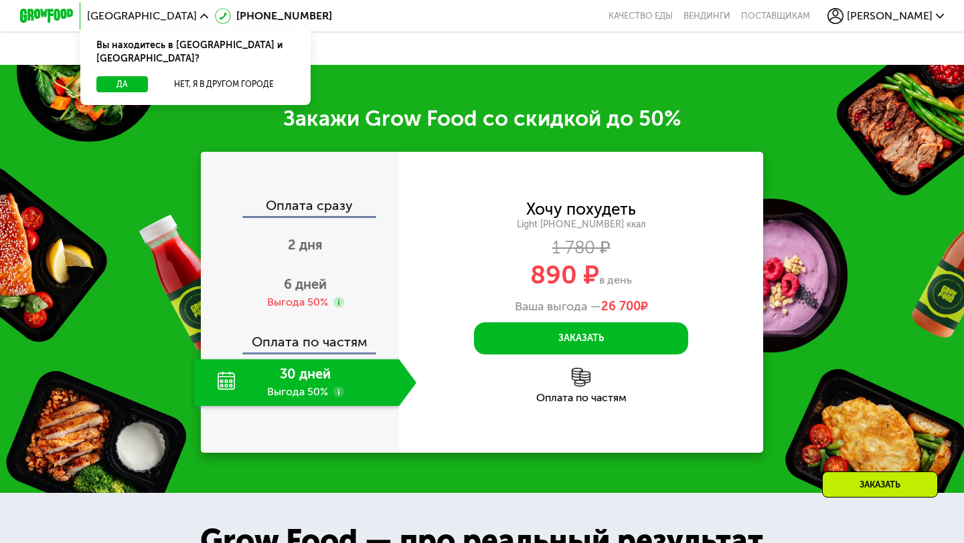
click at [580, 384] on img at bounding box center [581, 377] width 19 height 19
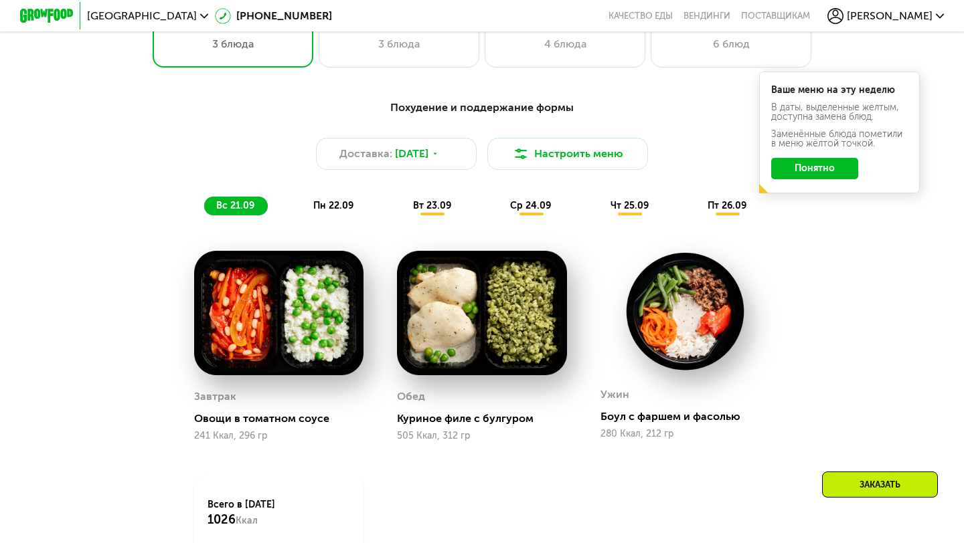
scroll to position [924, 0]
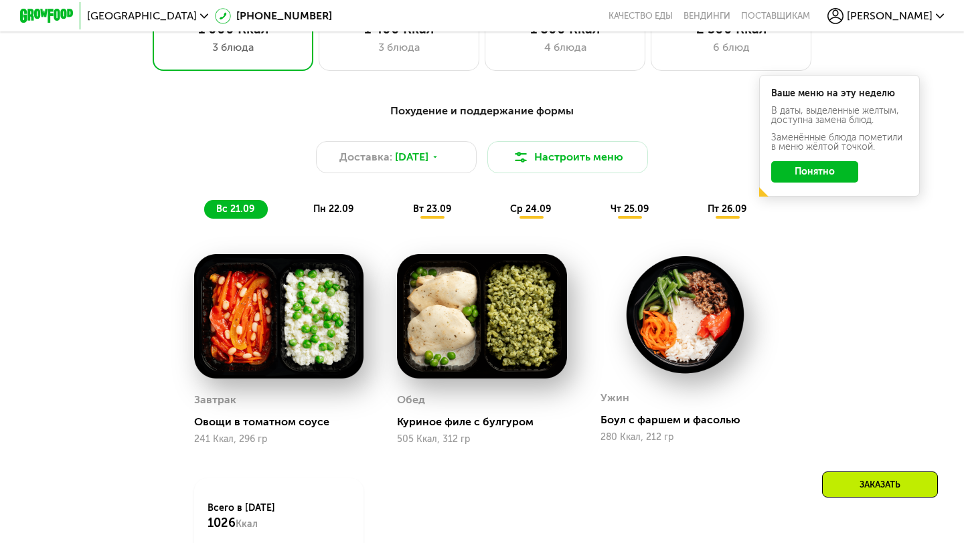
click at [720, 216] on div "пт 26.09" at bounding box center [727, 209] width 64 height 19
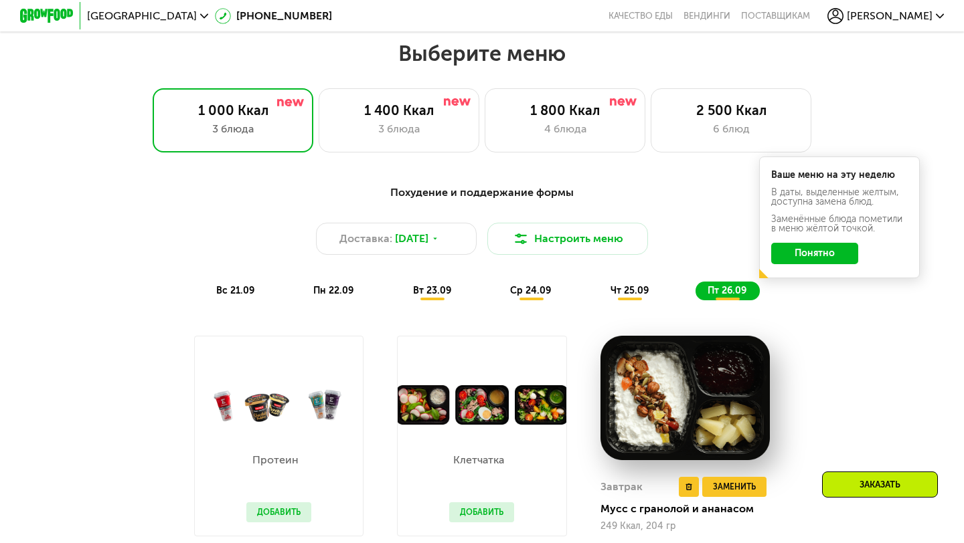
scroll to position [768, 0]
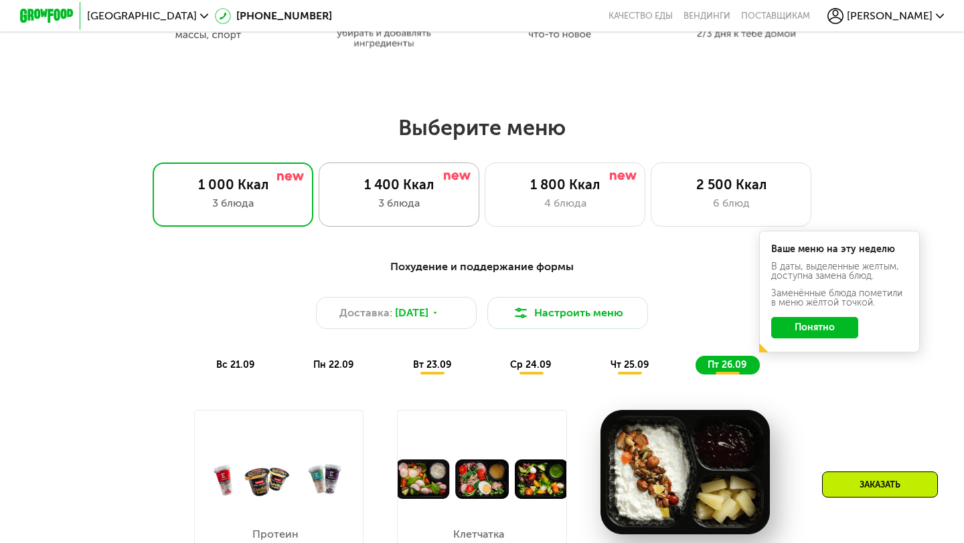
click at [418, 194] on div "1 400 Ккал 3 блюда" at bounding box center [399, 195] width 161 height 64
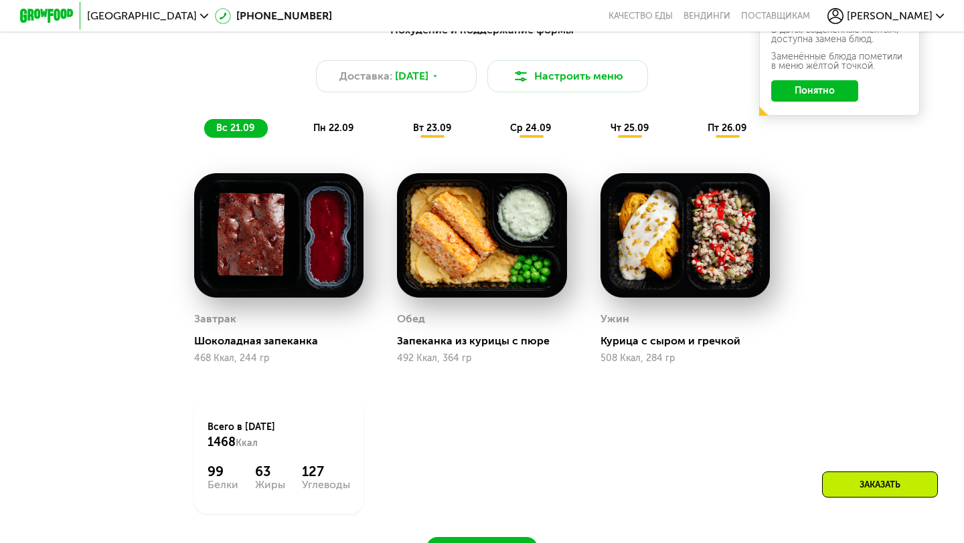
scroll to position [1012, 0]
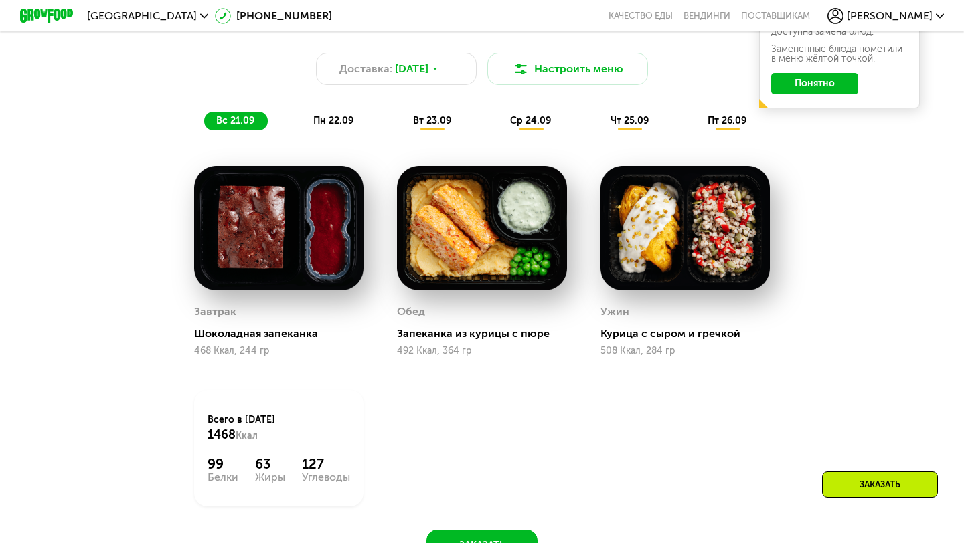
click at [331, 120] on span "пн 22.09" at bounding box center [333, 120] width 40 height 11
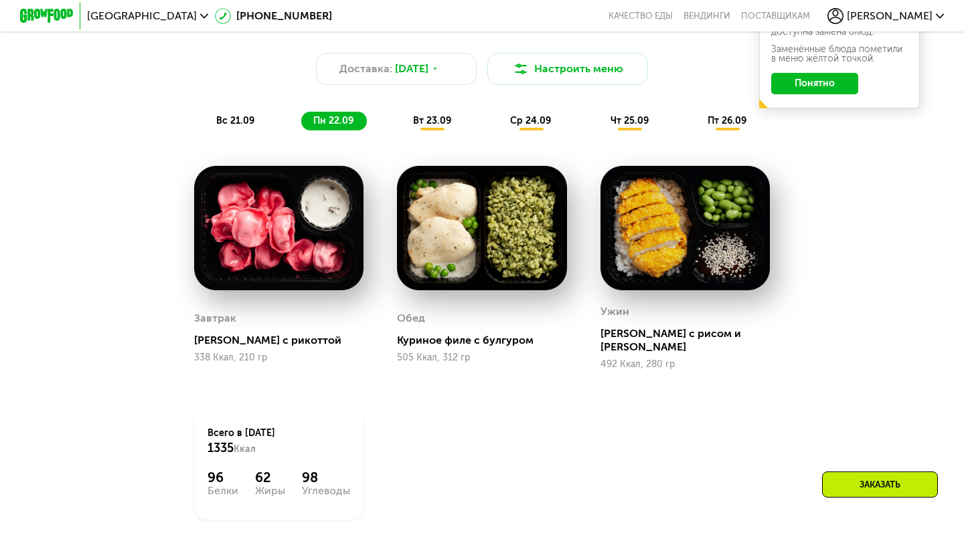
click at [435, 124] on span "вт 23.09" at bounding box center [432, 120] width 38 height 11
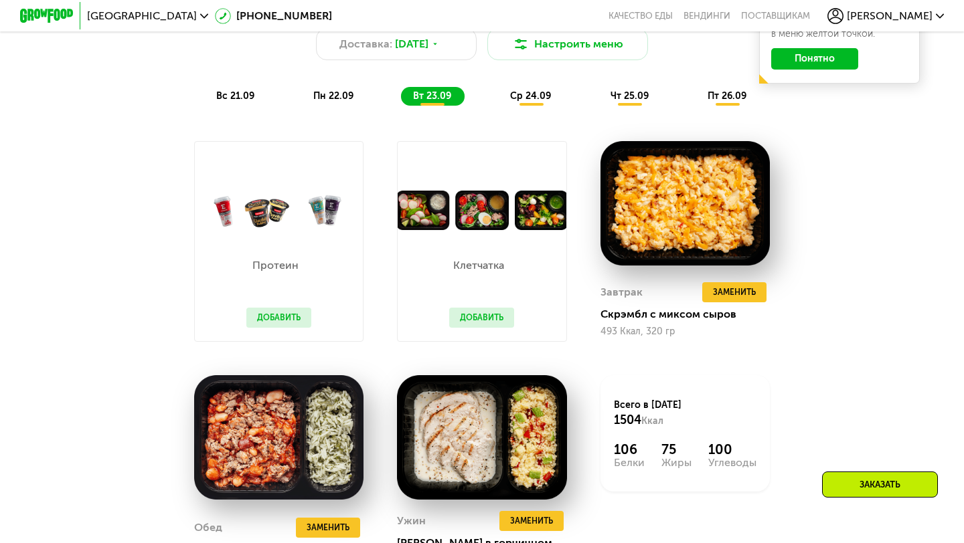
scroll to position [1009, 0]
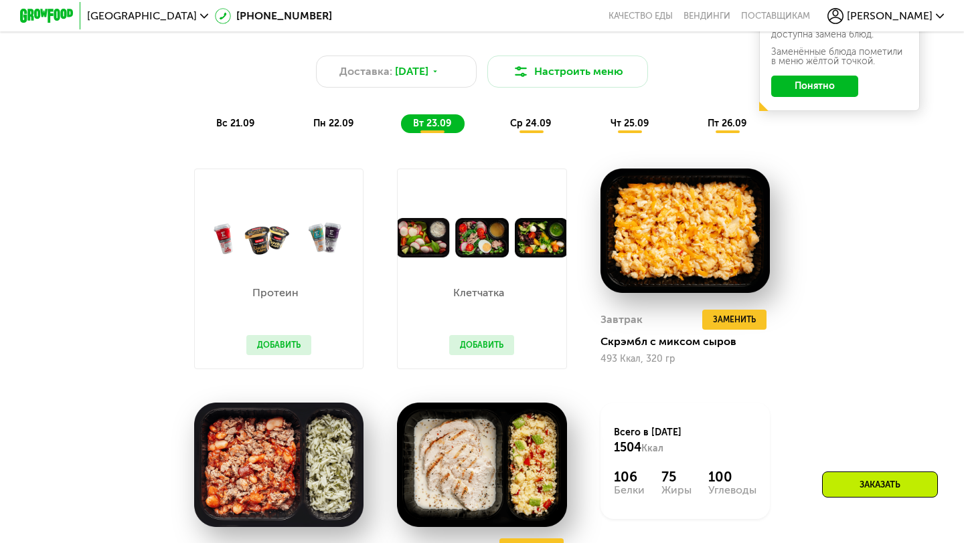
click at [541, 110] on div "Похудение и поддержание формы Доставка: 20 сен, сб Настроить меню вс 21.09 пн 2…" at bounding box center [482, 75] width 792 height 116
click at [537, 122] on span "ср 24.09" at bounding box center [530, 123] width 41 height 11
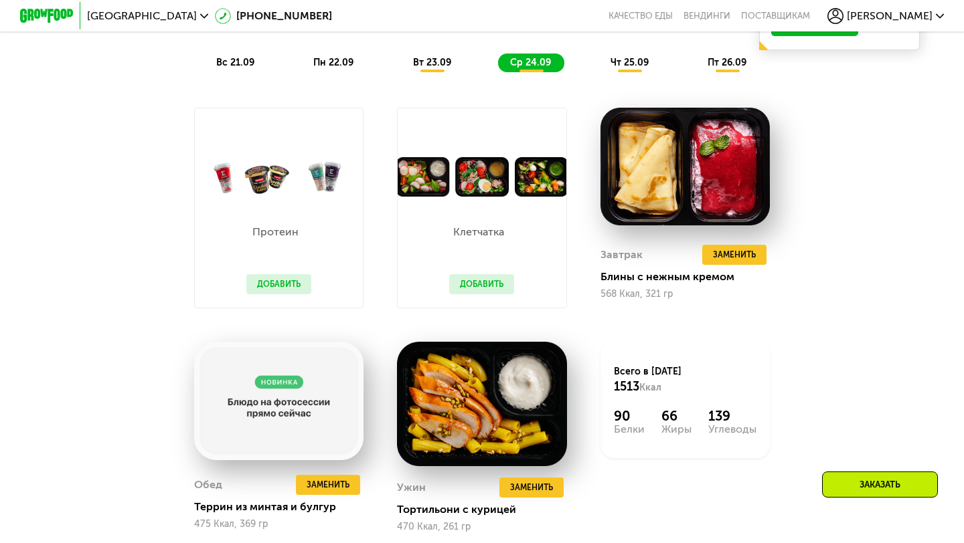
scroll to position [1061, 0]
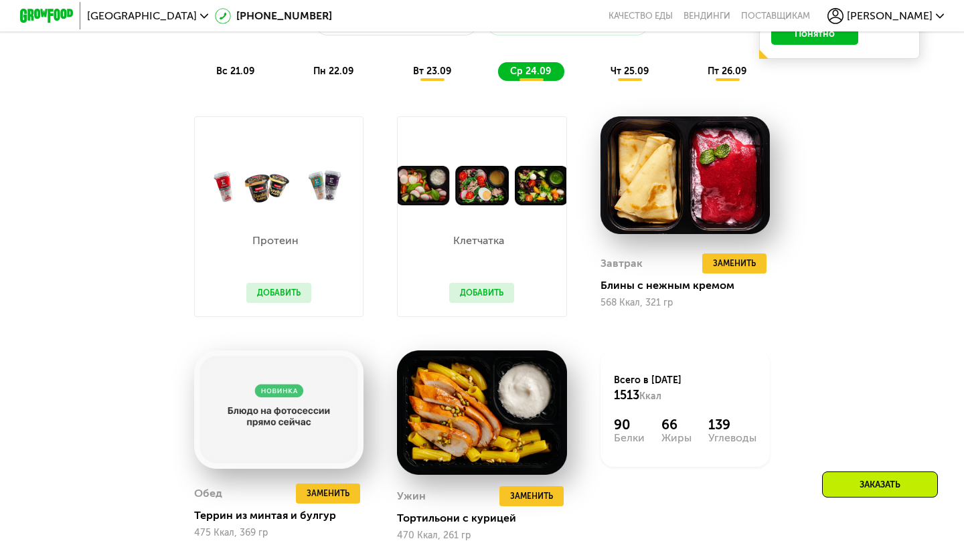
click at [626, 69] on span "чт 25.09" at bounding box center [629, 71] width 38 height 11
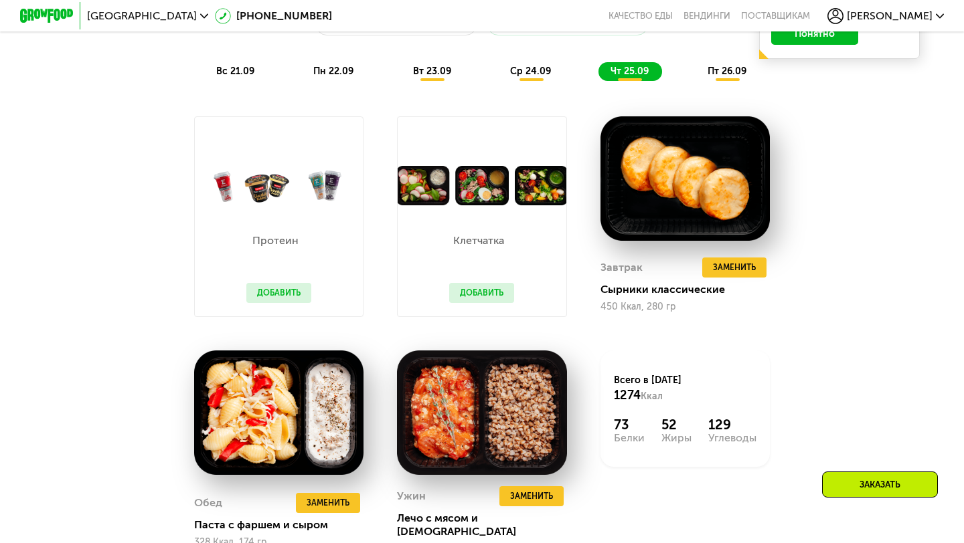
click at [288, 290] on button "Добавить" at bounding box center [278, 293] width 65 height 20
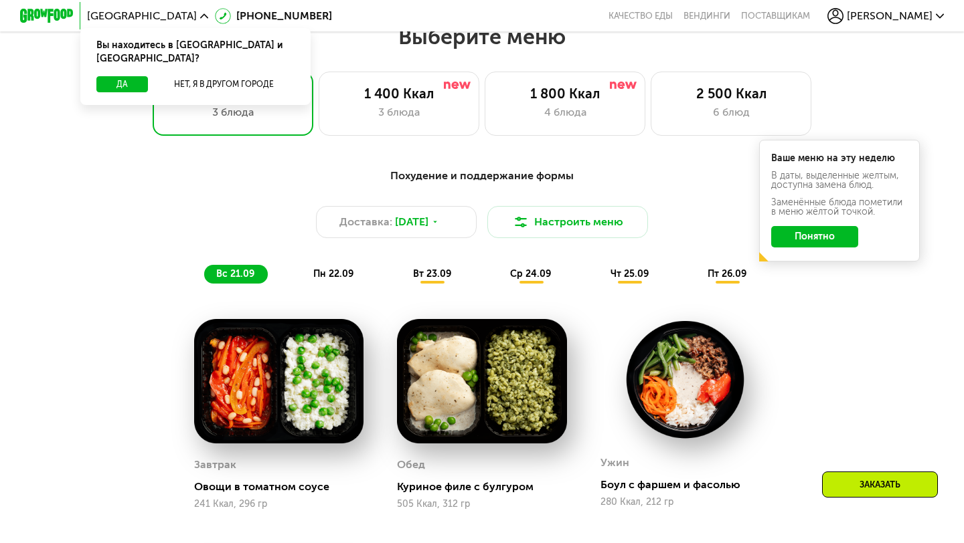
scroll to position [859, 0]
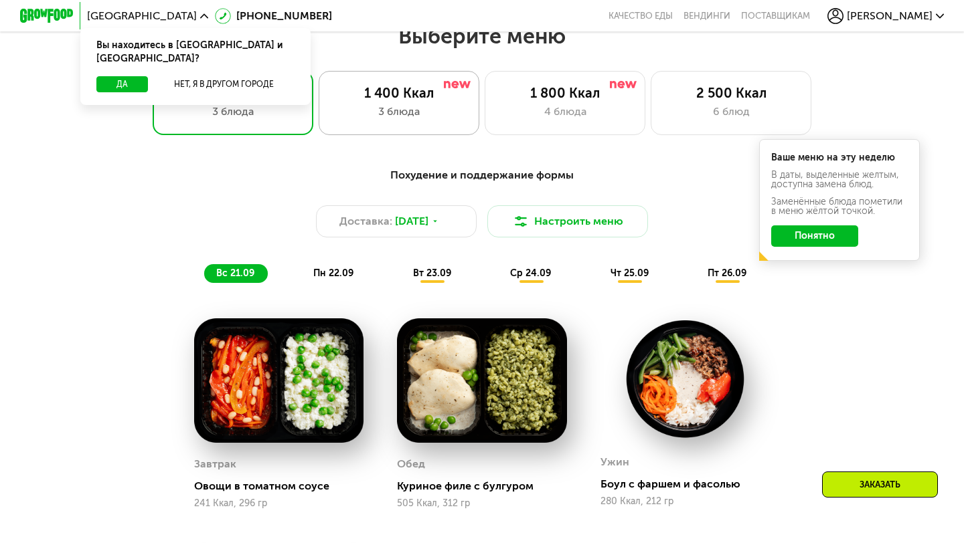
click at [449, 125] on div "1 400 Ккал 3 блюда" at bounding box center [399, 103] width 161 height 64
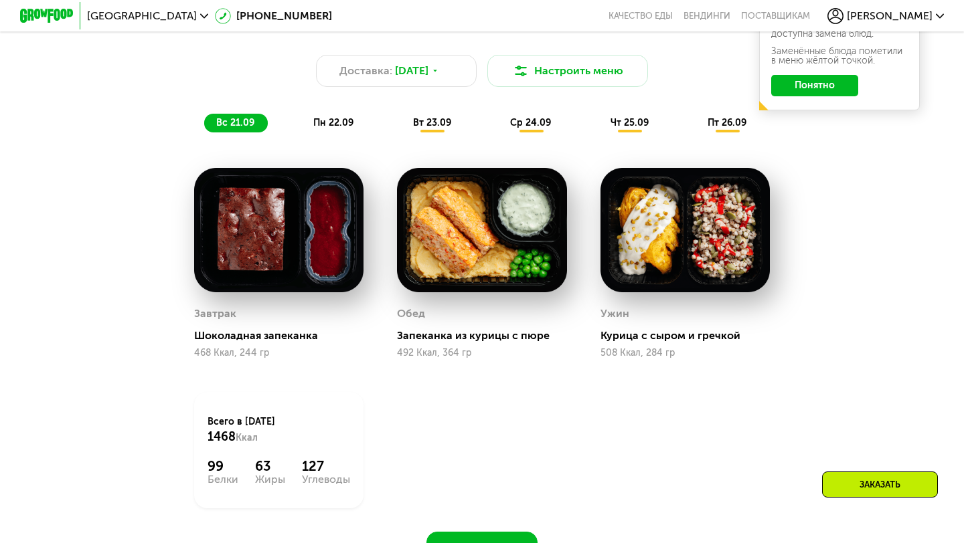
scroll to position [1018, 0]
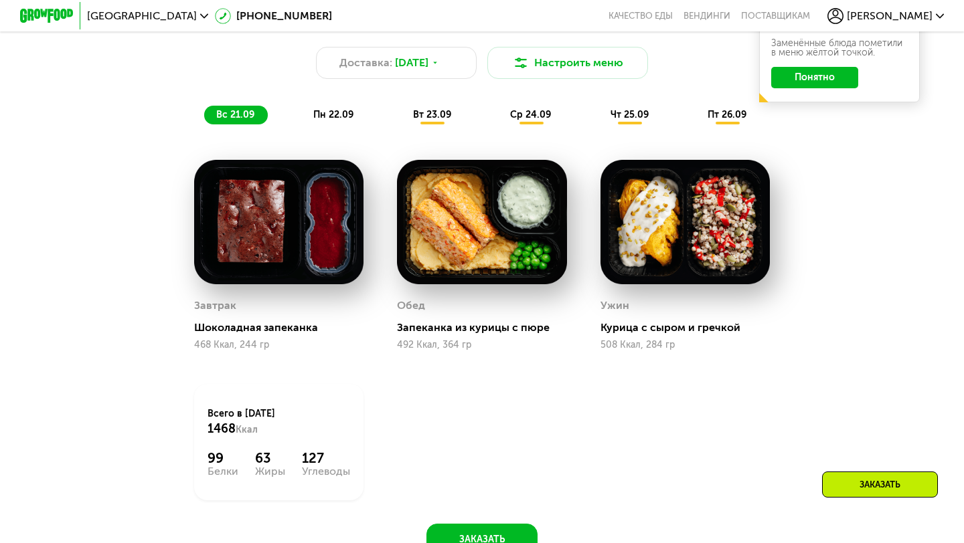
click at [445, 120] on div "вт 23.09" at bounding box center [433, 115] width 64 height 19
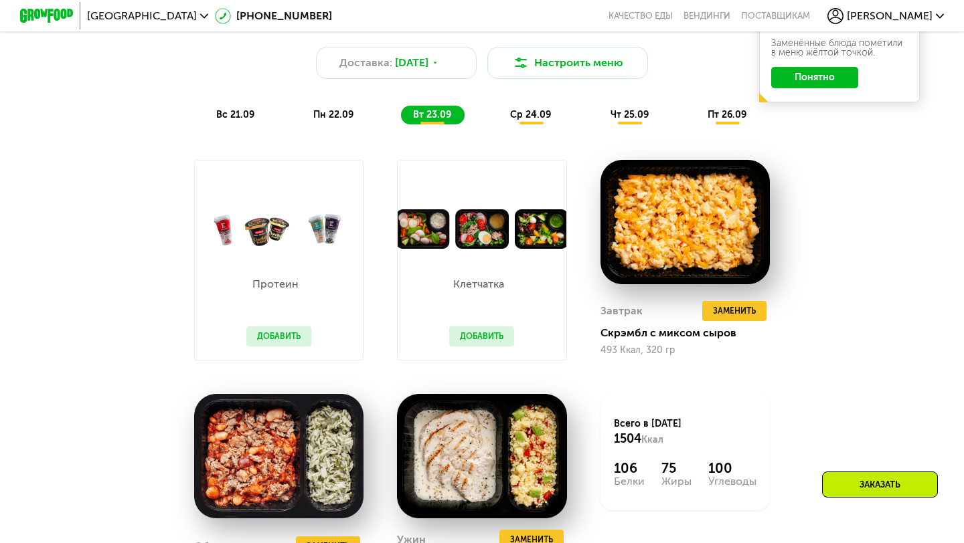
click at [519, 116] on span "ср 24.09" at bounding box center [530, 114] width 41 height 11
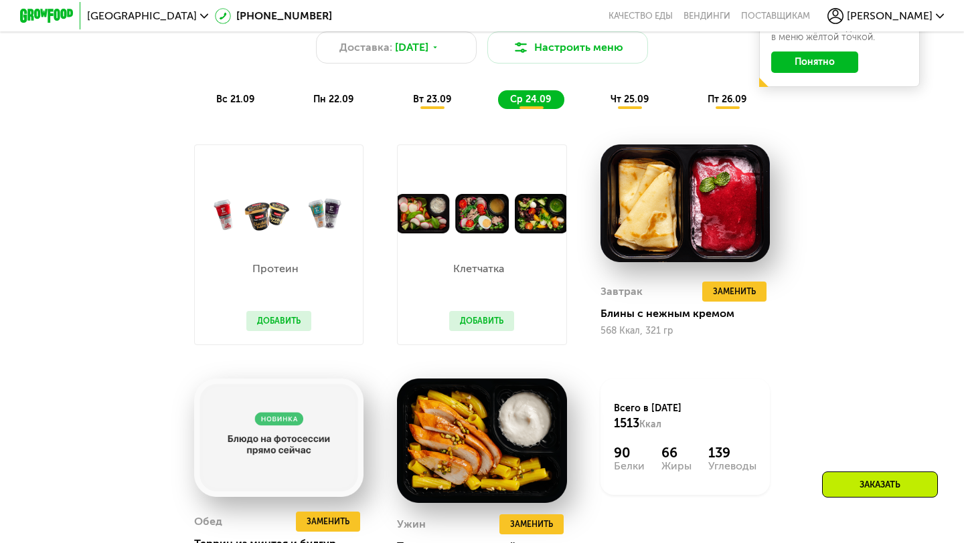
scroll to position [1032, 0]
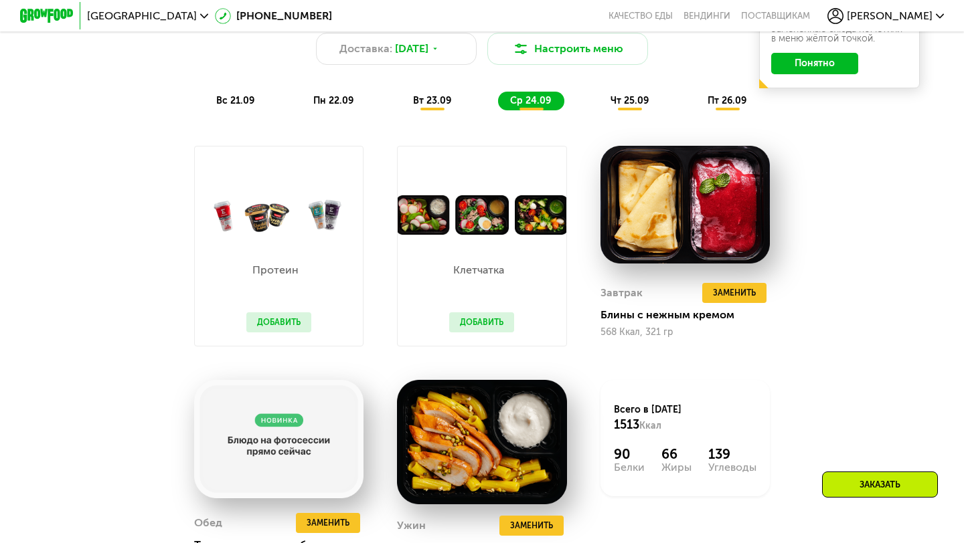
click at [619, 93] on div "чт 25.09" at bounding box center [630, 101] width 64 height 19
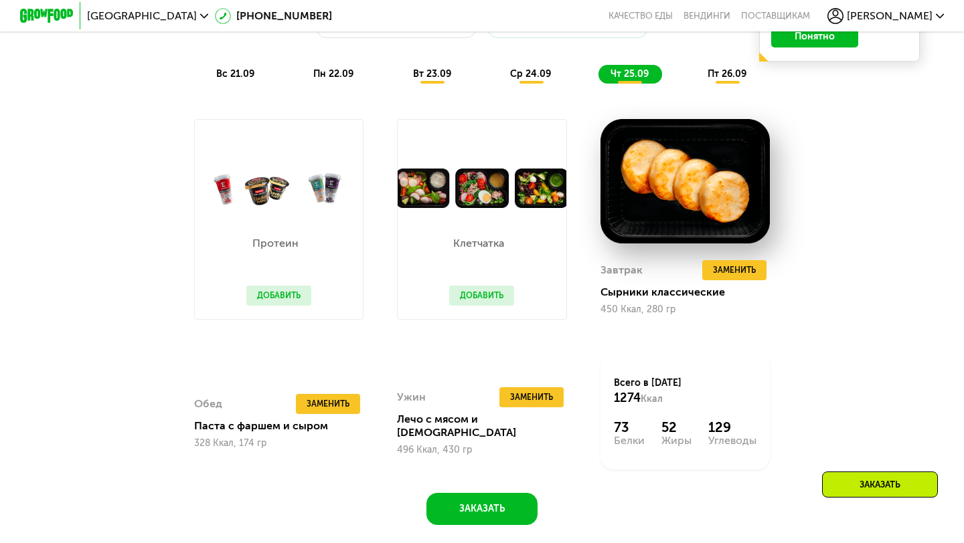
scroll to position [1071, 0]
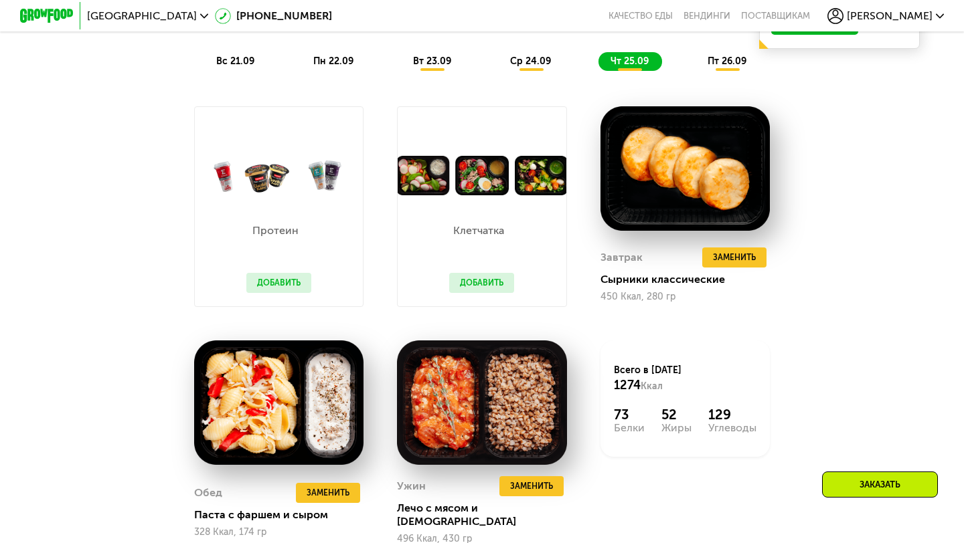
click at [724, 64] on span "пт 26.09" at bounding box center [726, 61] width 39 height 11
